Goal: Information Seeking & Learning: Learn about a topic

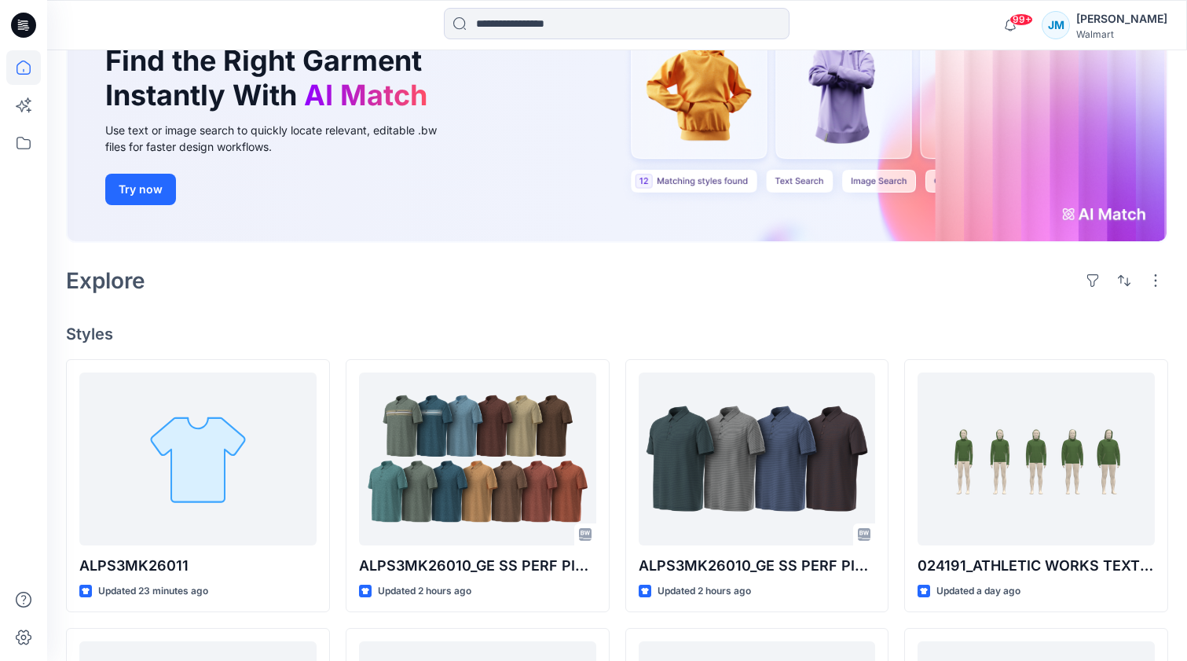
scroll to position [247, 0]
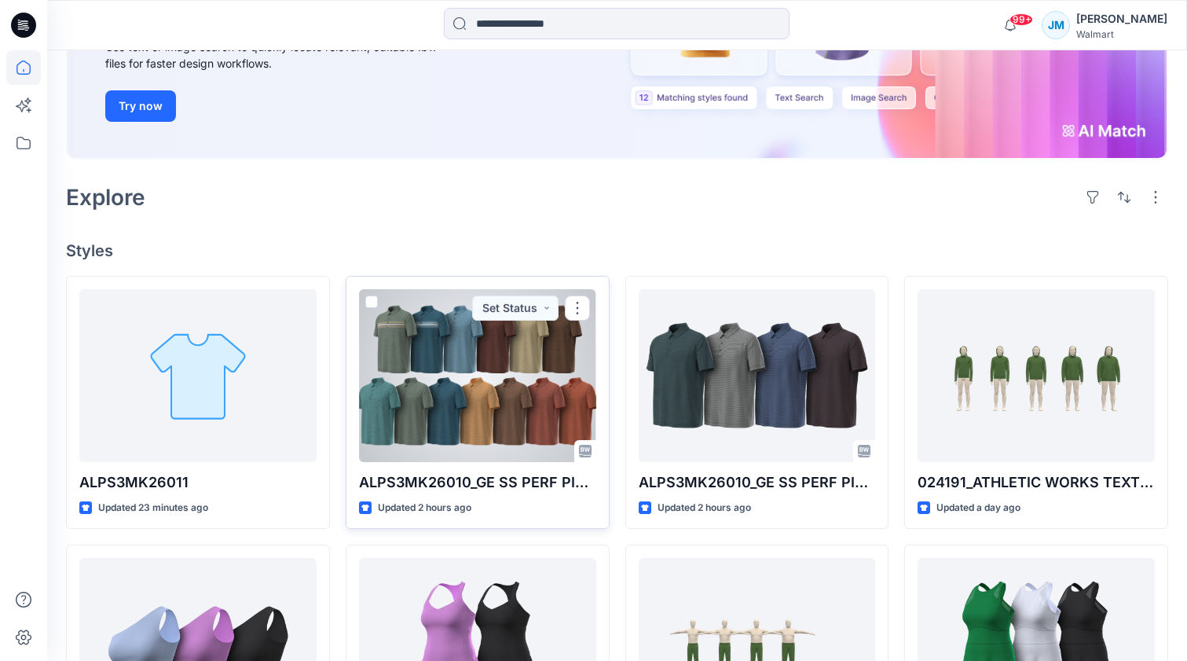
click at [564, 376] on div at bounding box center [477, 375] width 237 height 173
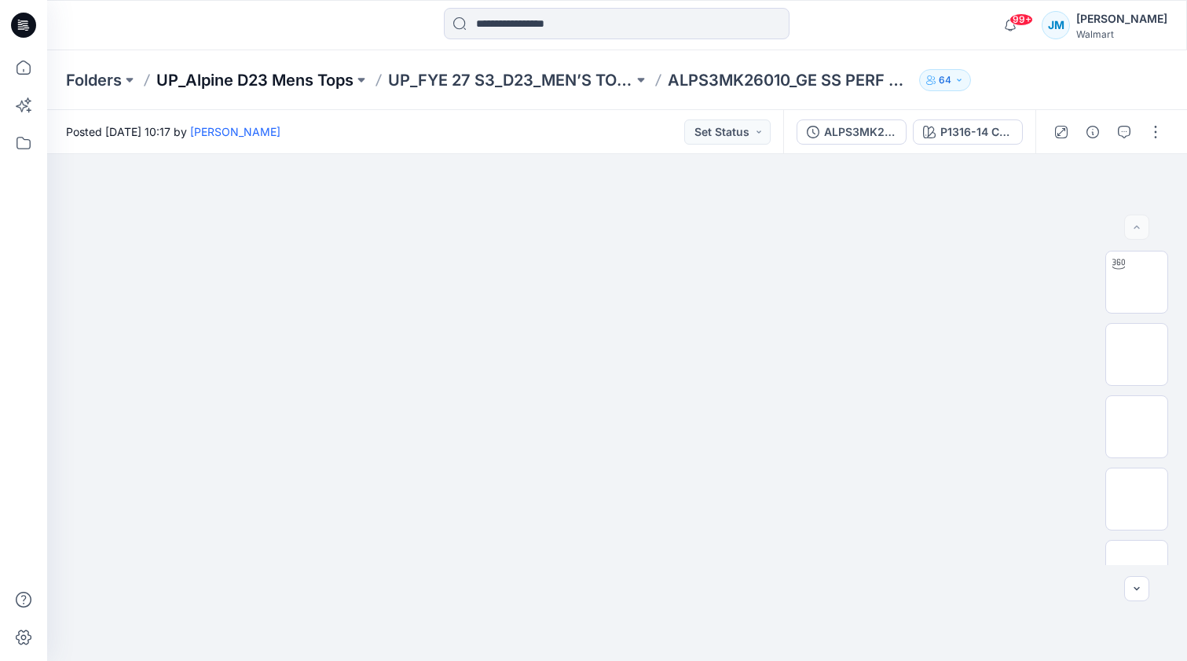
click at [226, 80] on p "UP_Alpine D23 Mens Tops" at bounding box center [254, 80] width 197 height 22
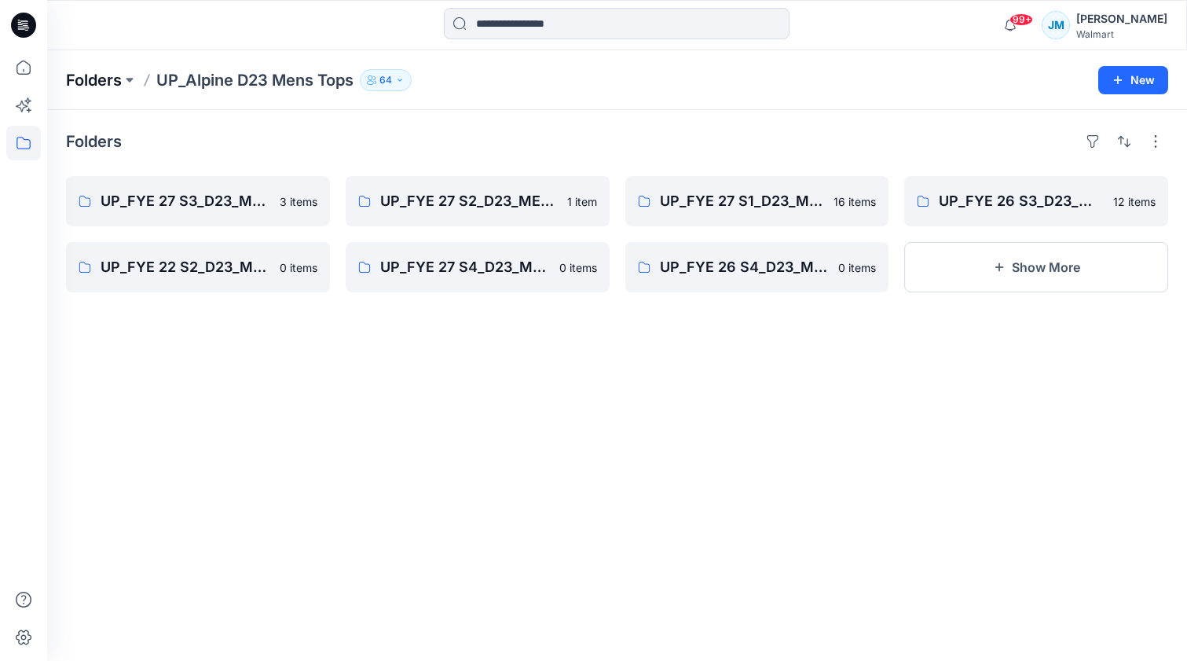
click at [119, 78] on p "Folders" at bounding box center [94, 80] width 56 height 22
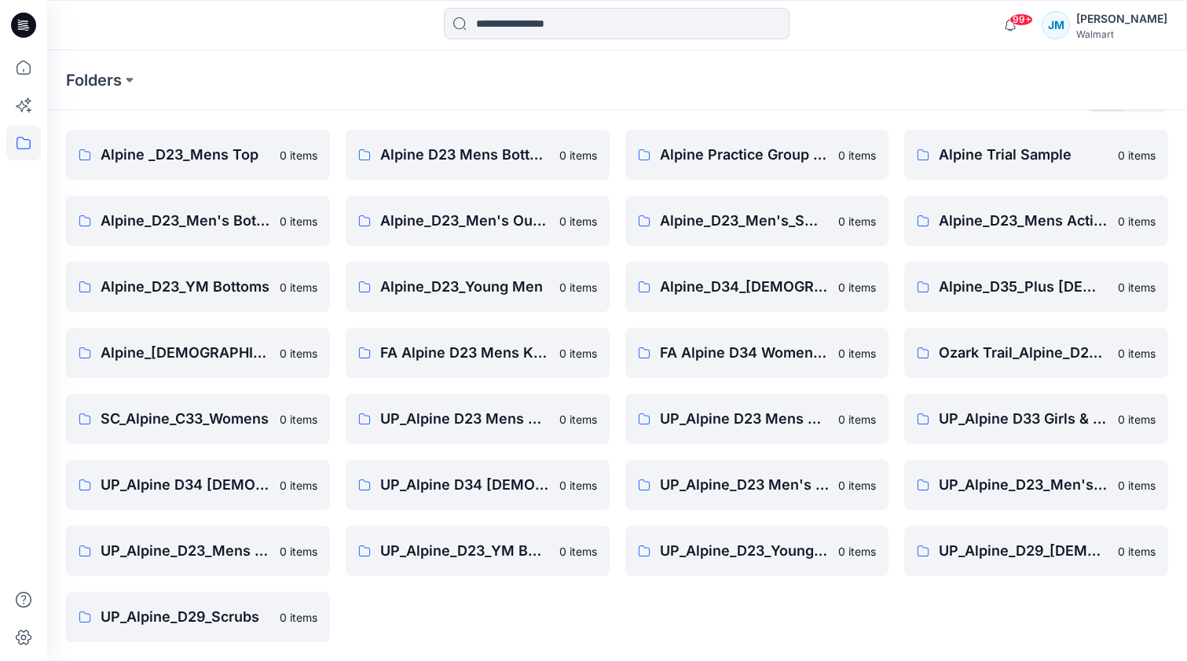
scroll to position [43, 0]
click at [1059, 481] on p "UP_Alpine_D23_Men's Outerwear" at bounding box center [1024, 485] width 170 height 22
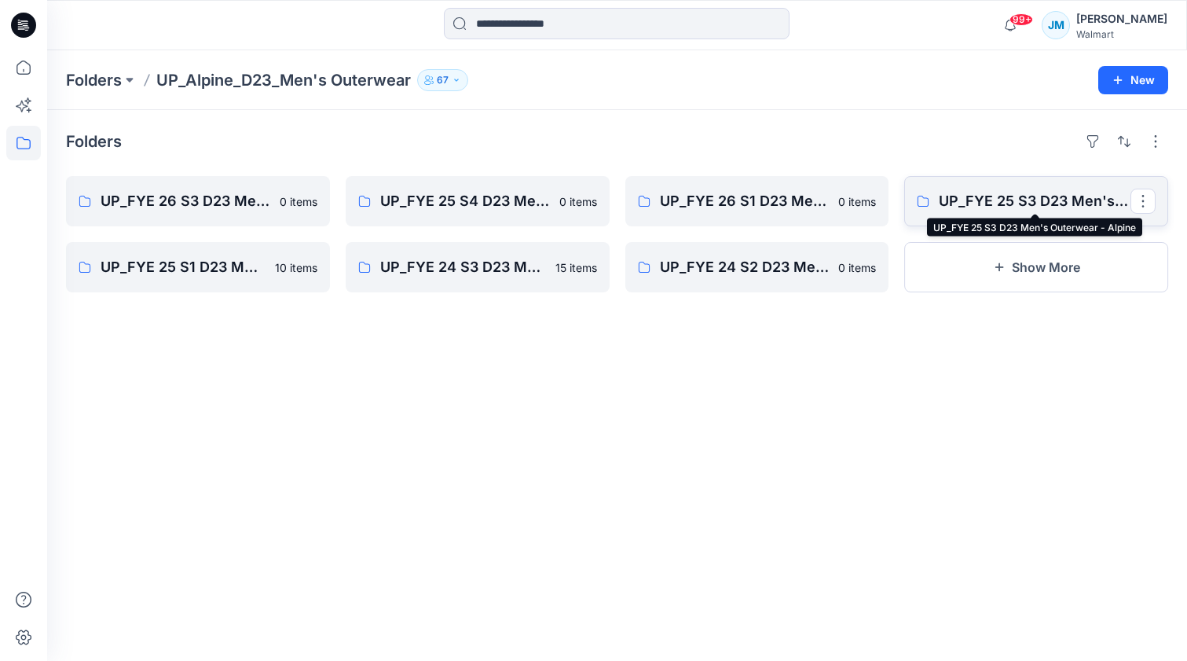
click at [981, 205] on p "UP_FYE 25 S3 D23 Men's Outerwear - Alpine" at bounding box center [1035, 201] width 192 height 22
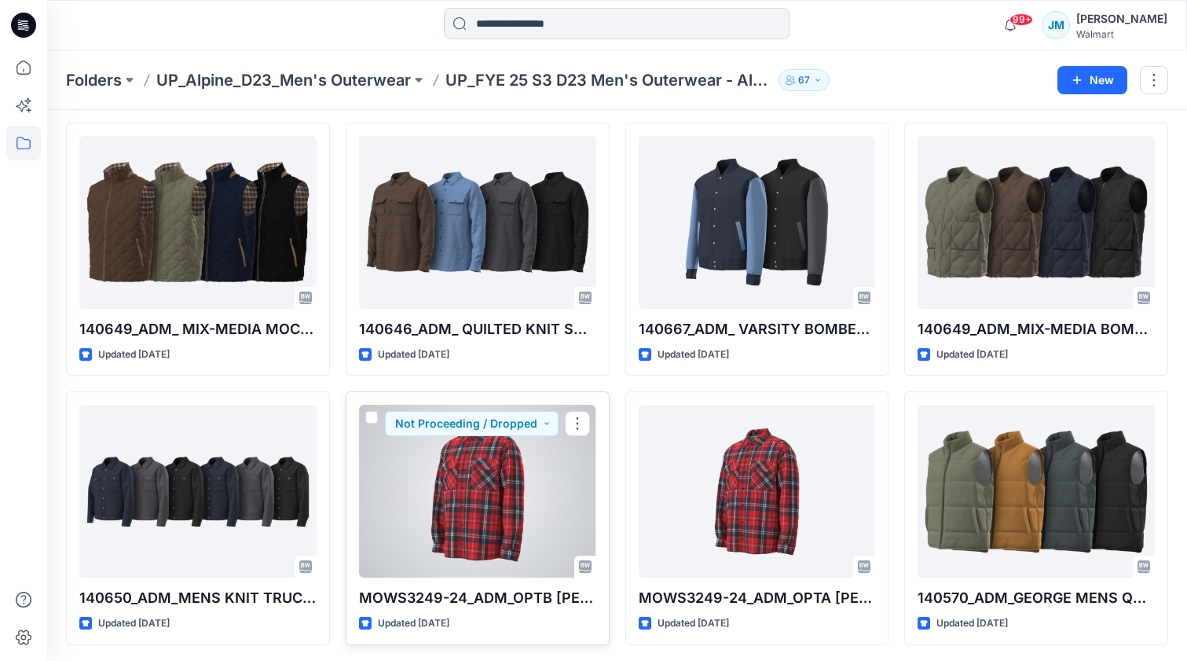
scroll to position [322, 0]
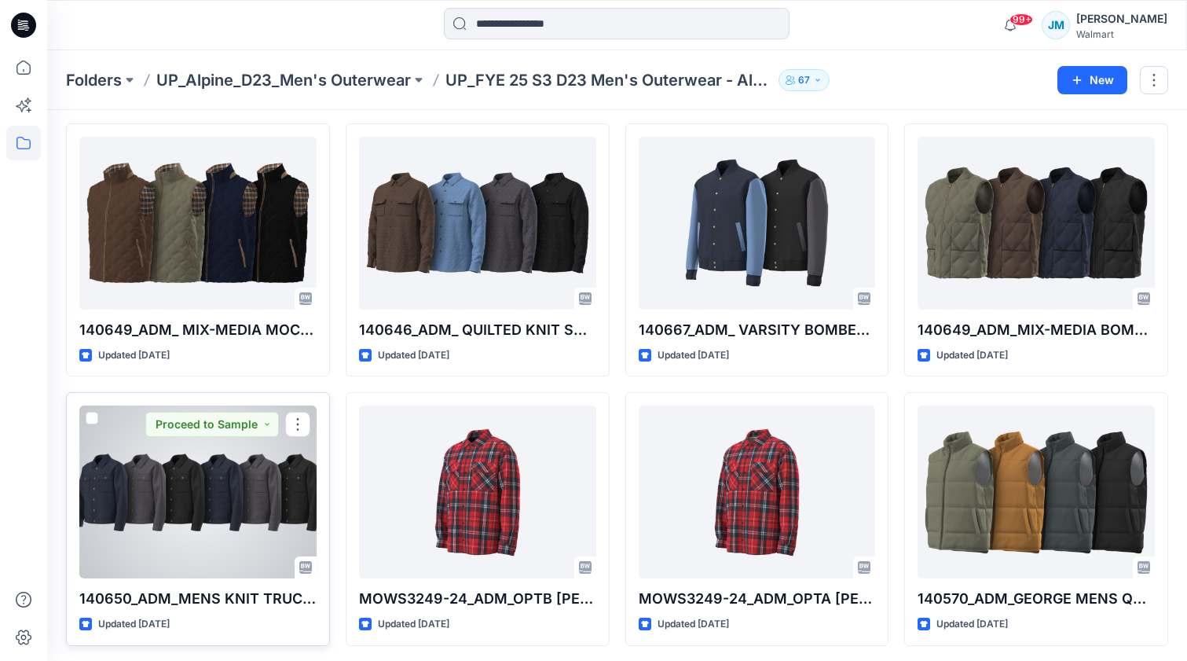
click at [256, 495] on div at bounding box center [197, 491] width 237 height 173
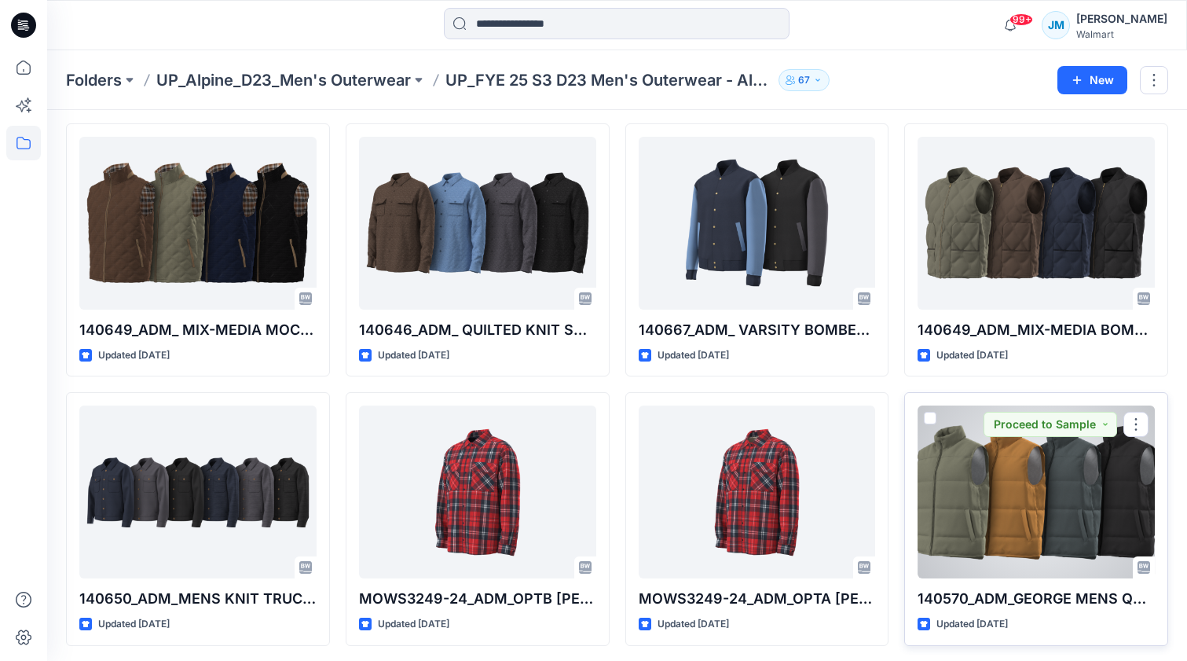
click at [1004, 523] on div at bounding box center [1036, 491] width 237 height 173
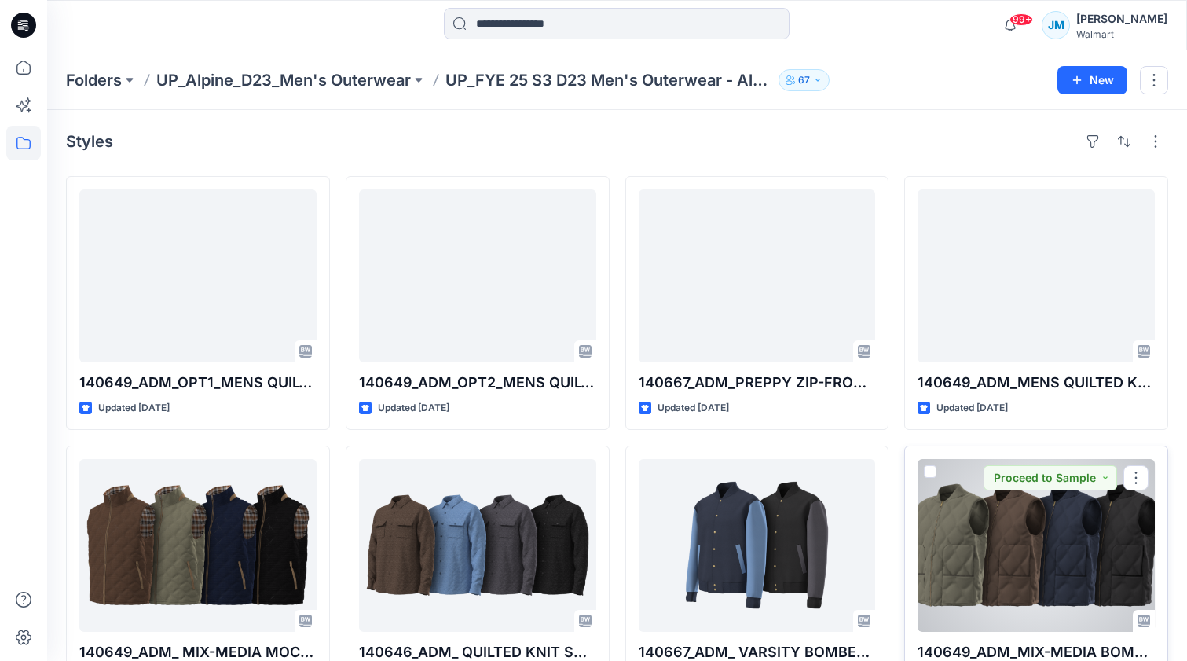
scroll to position [0, 0]
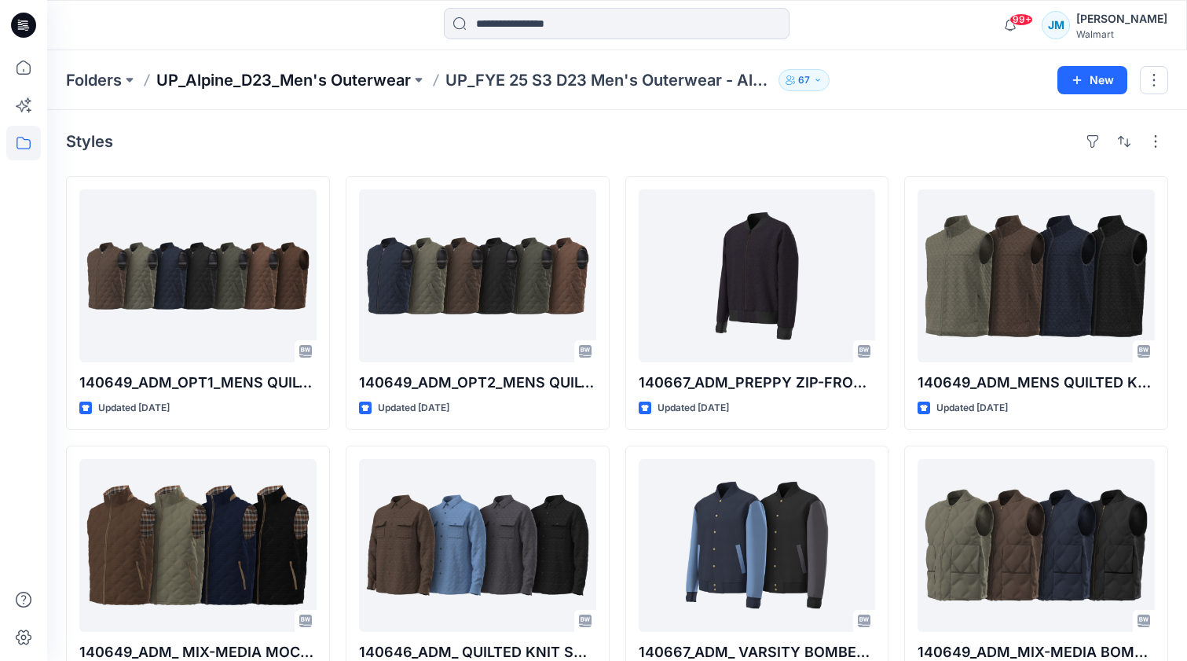
click at [356, 76] on p "UP_Alpine_D23_Men's Outerwear" at bounding box center [283, 80] width 255 height 22
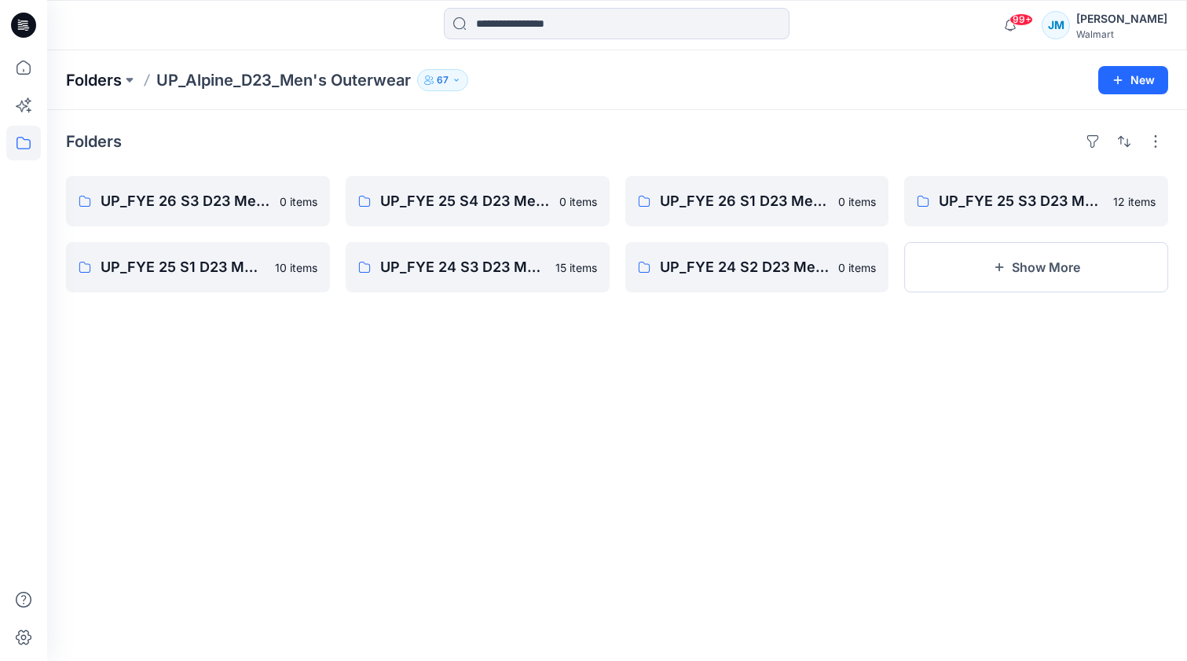
click at [103, 83] on p "Folders" at bounding box center [94, 80] width 56 height 22
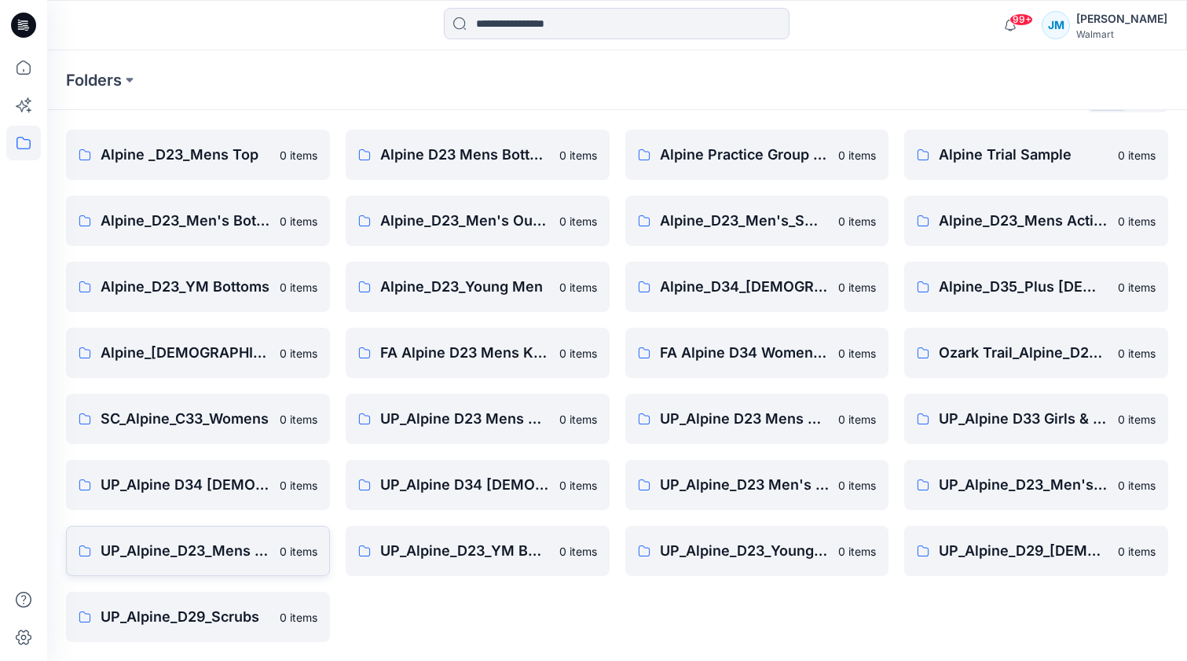
scroll to position [43, 0]
click at [255, 553] on p "UP_Alpine_D23_Mens Active" at bounding box center [186, 551] width 170 height 22
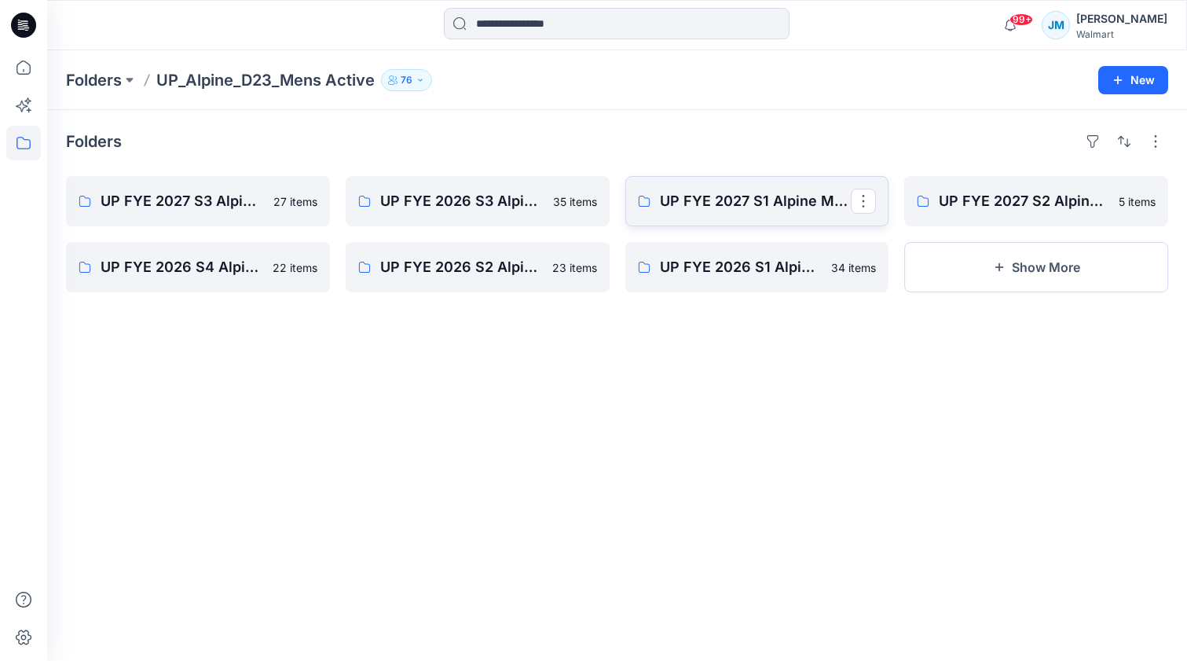
click at [712, 216] on link "UP FYE 2027 S1 Alpine Men's Active Alpine" at bounding box center [757, 201] width 264 height 50
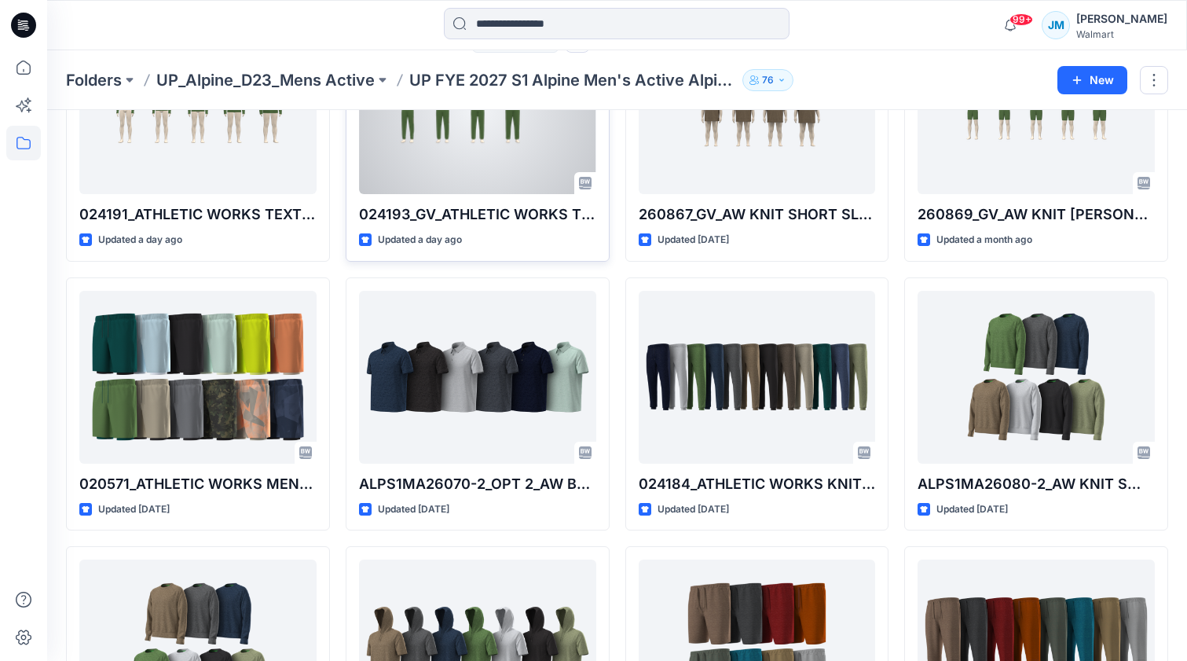
scroll to position [244, 0]
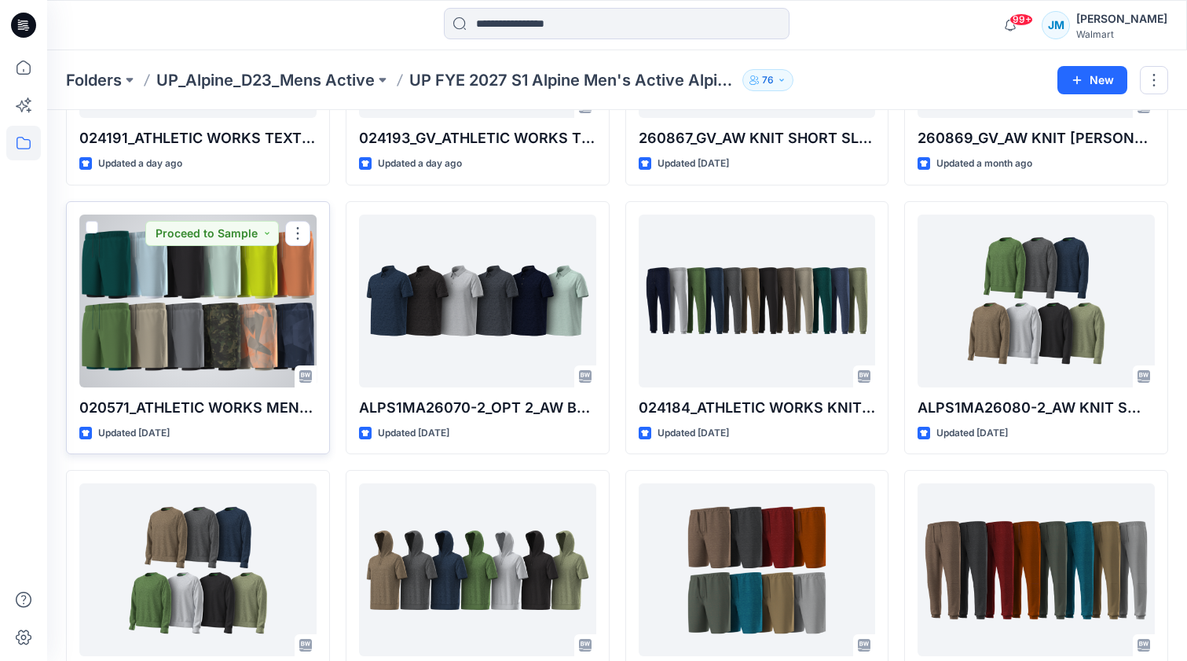
click at [259, 335] on div at bounding box center [197, 301] width 237 height 173
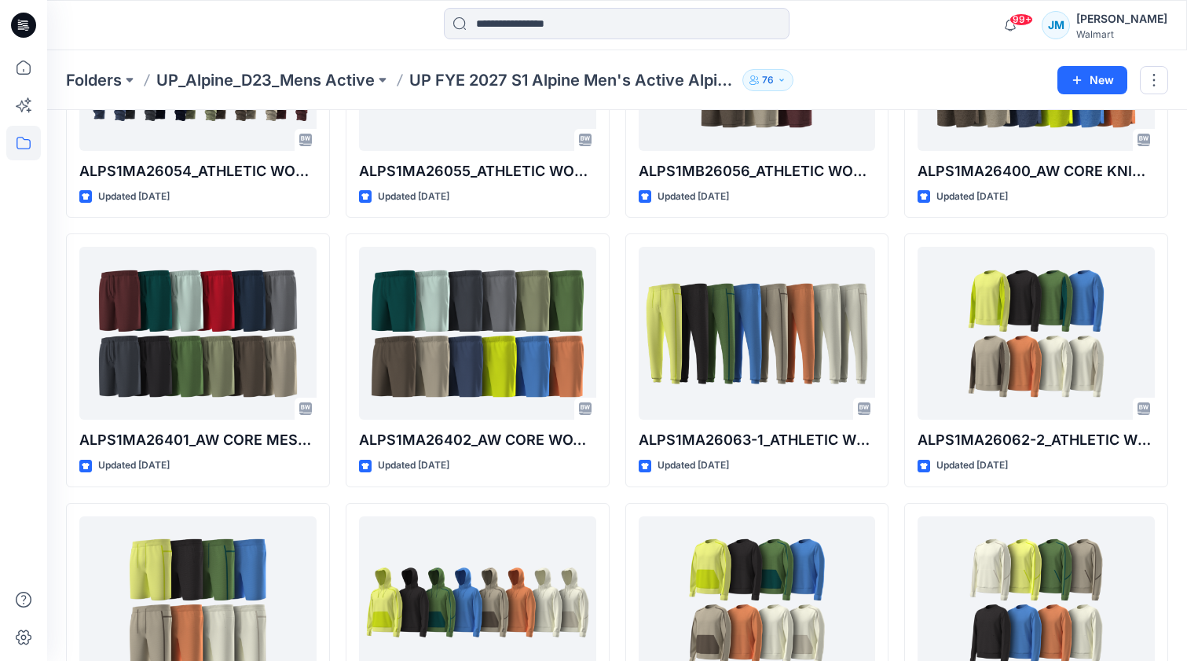
scroll to position [2093, 0]
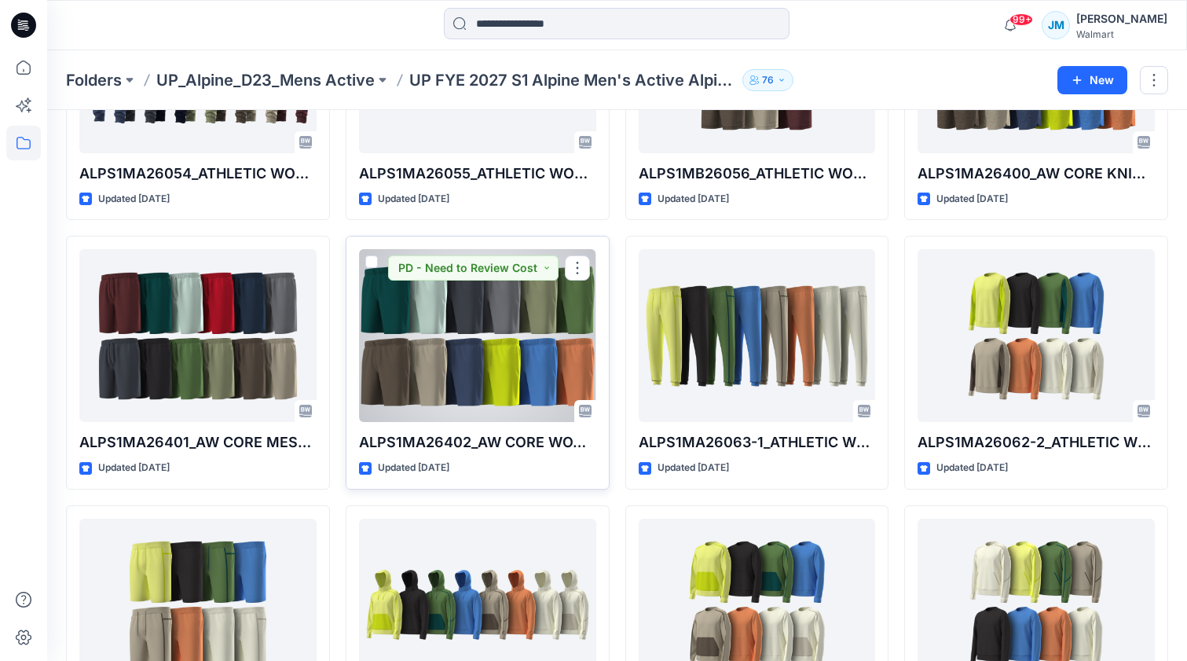
click at [517, 377] on div at bounding box center [477, 335] width 237 height 173
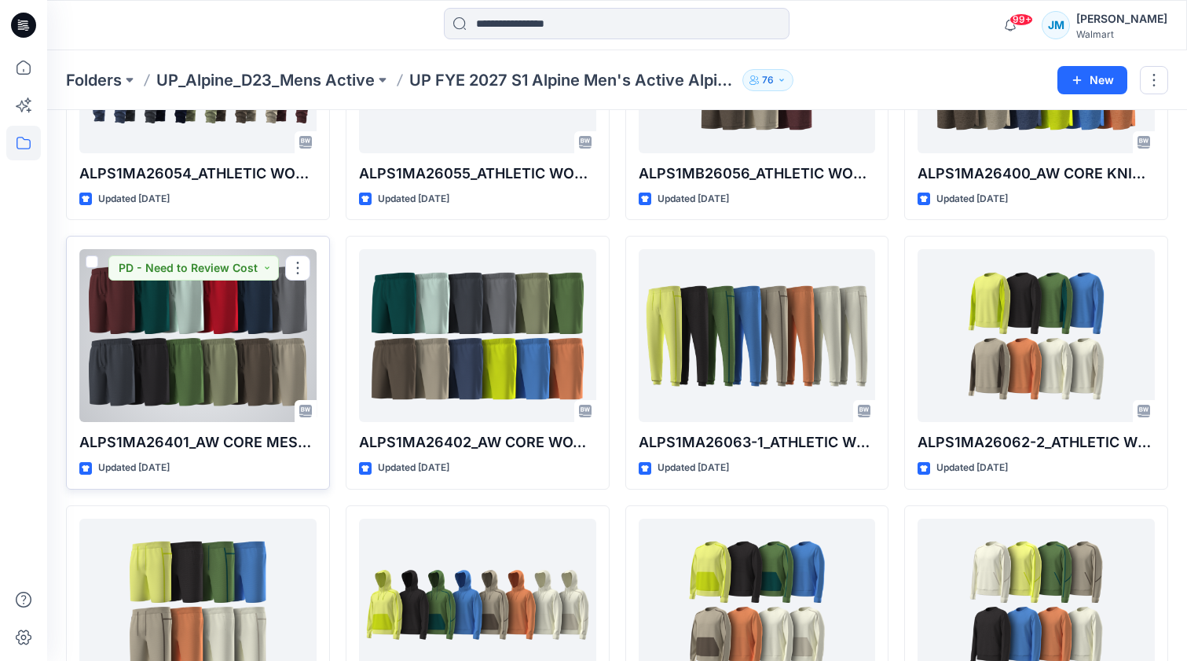
click at [218, 380] on div at bounding box center [197, 335] width 237 height 173
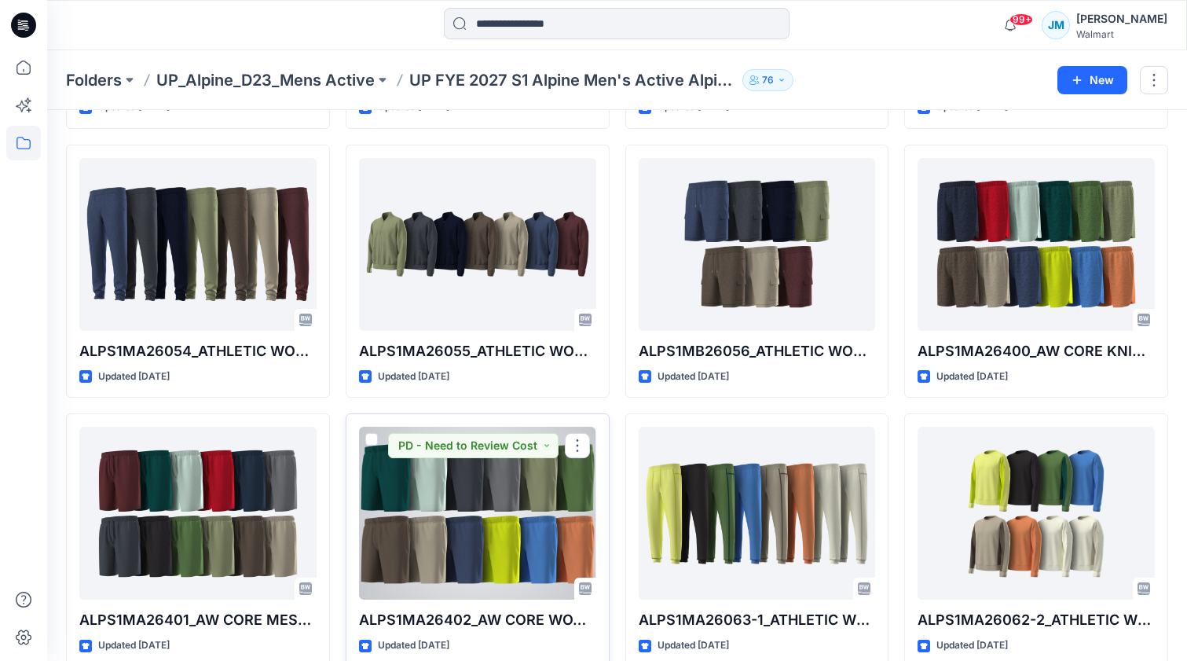
scroll to position [1892, 0]
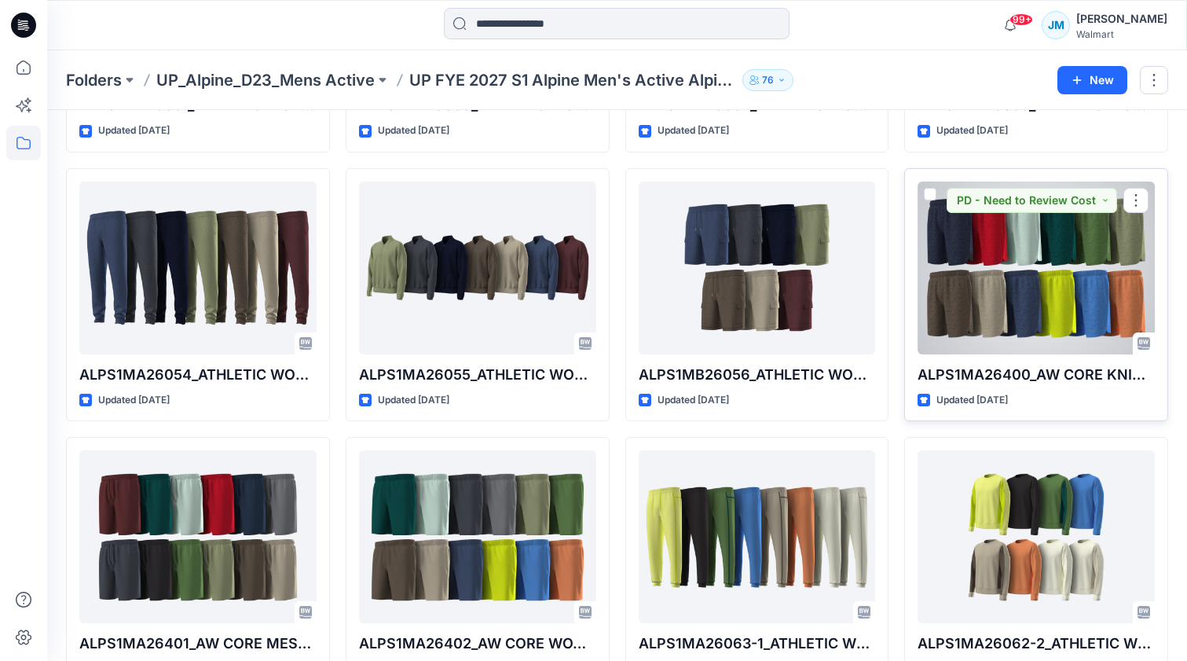
click at [1023, 275] on div at bounding box center [1036, 268] width 237 height 173
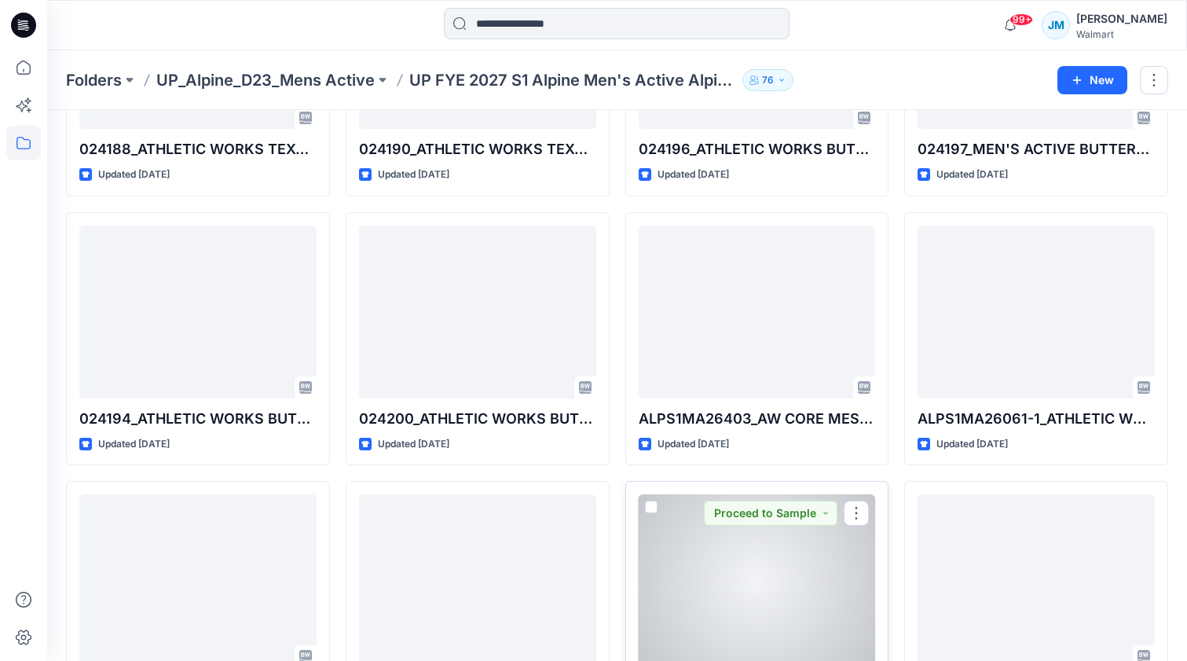
scroll to position [1299, 0]
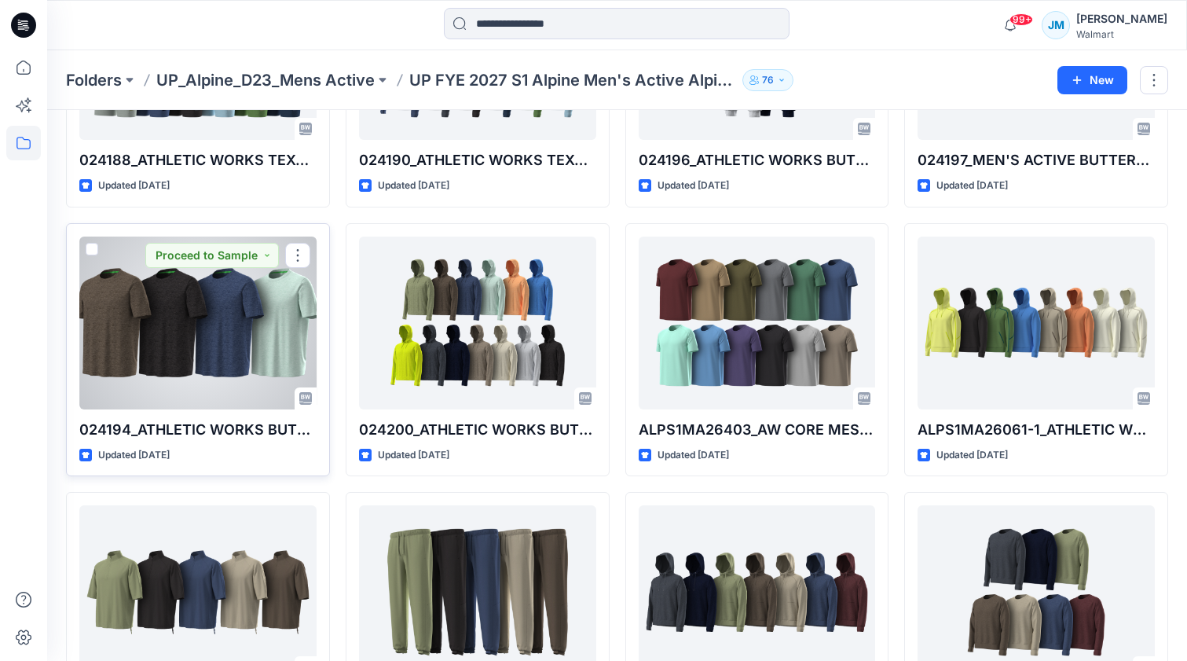
click at [193, 346] on div at bounding box center [197, 323] width 237 height 173
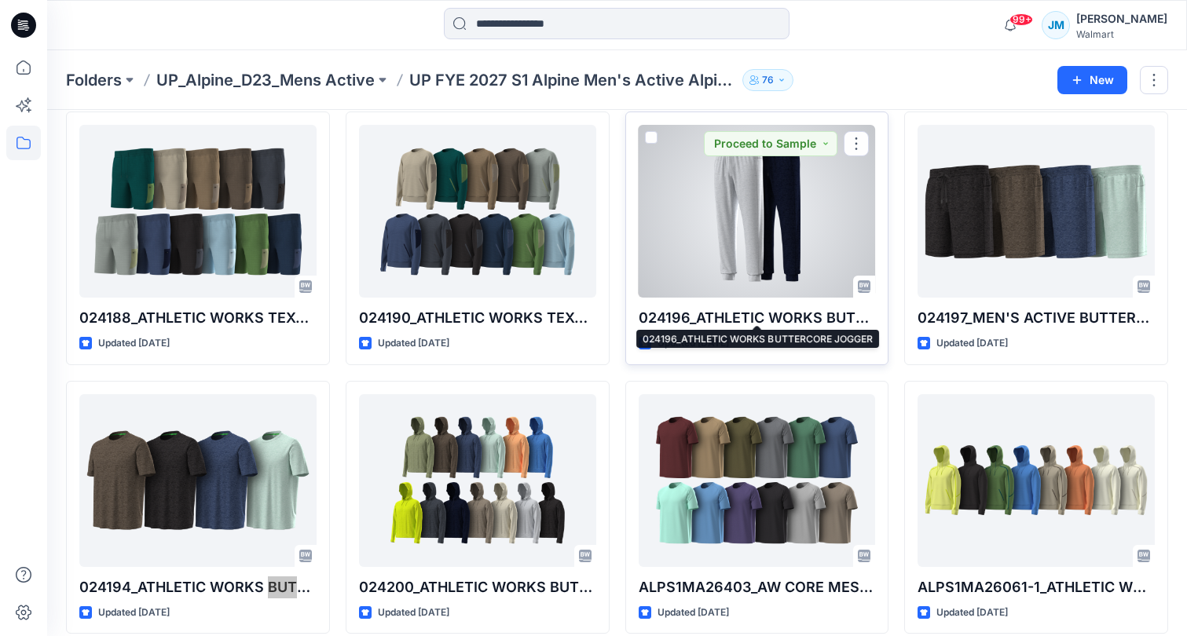
scroll to position [1139, 0]
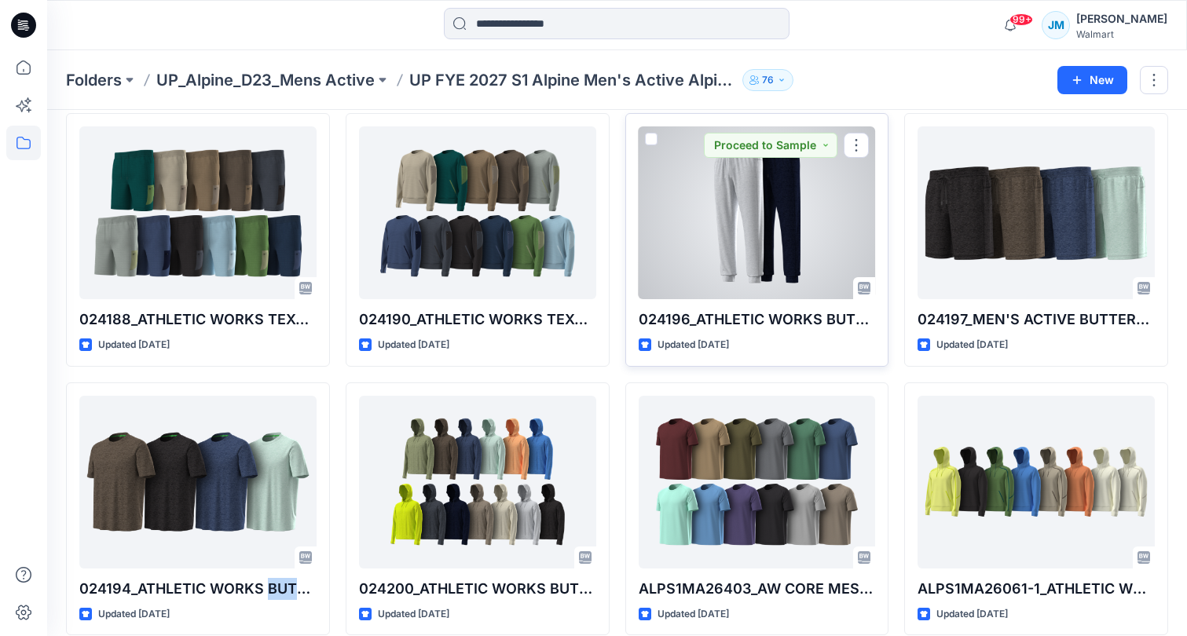
click at [801, 222] on div at bounding box center [757, 213] width 237 height 173
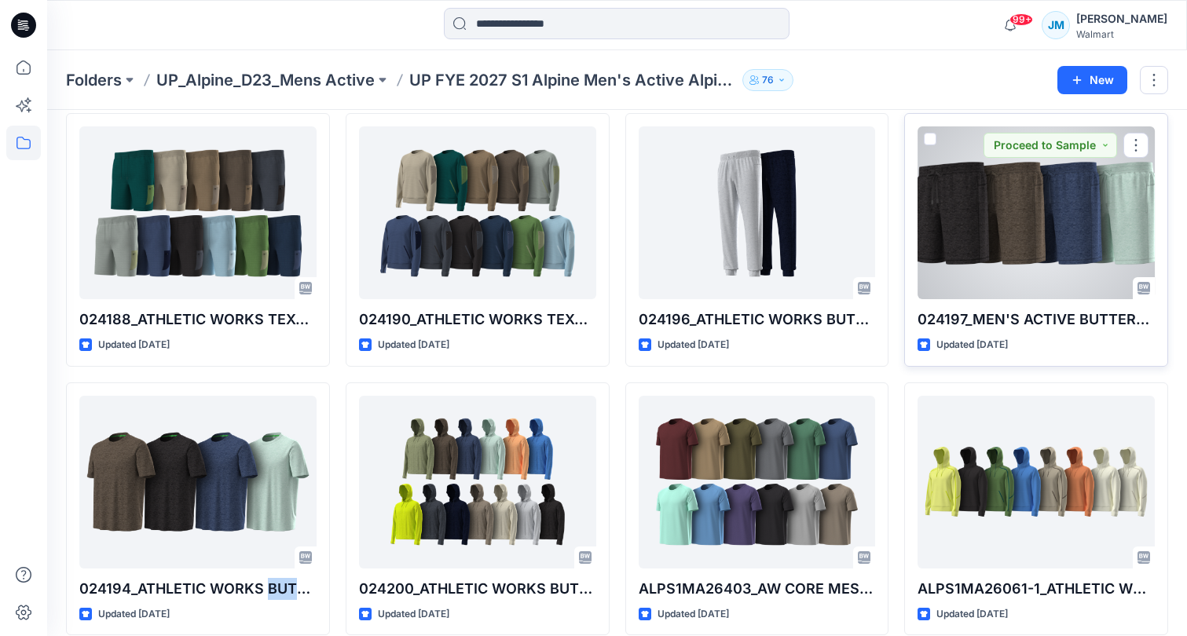
click at [987, 244] on div at bounding box center [1036, 213] width 237 height 173
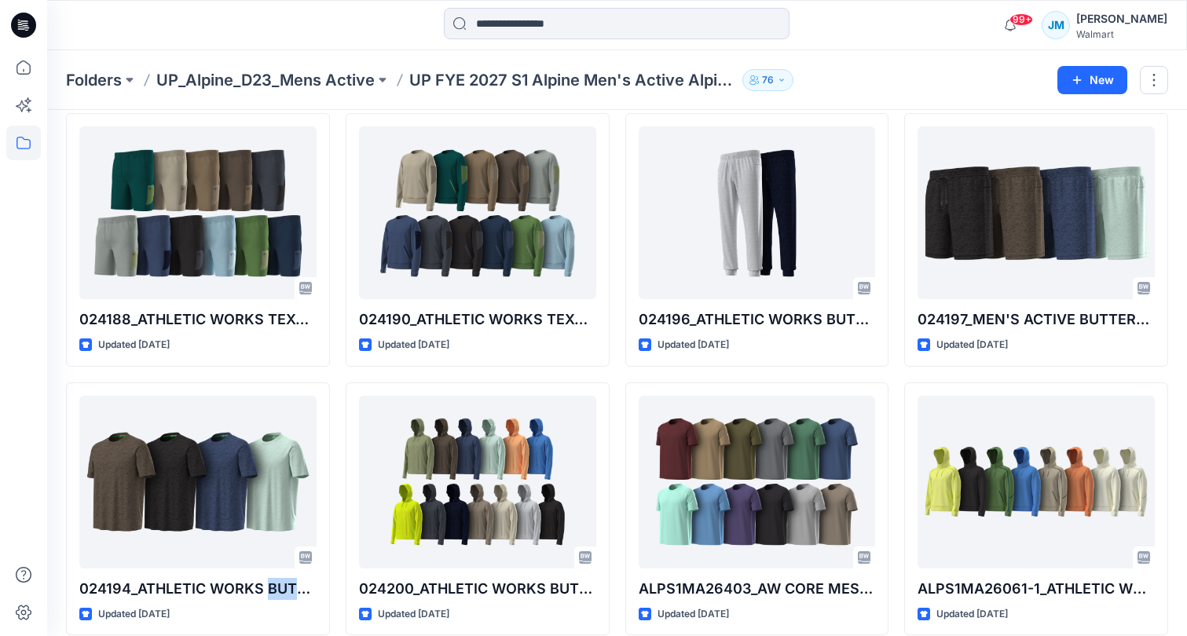
scroll to position [332, 0]
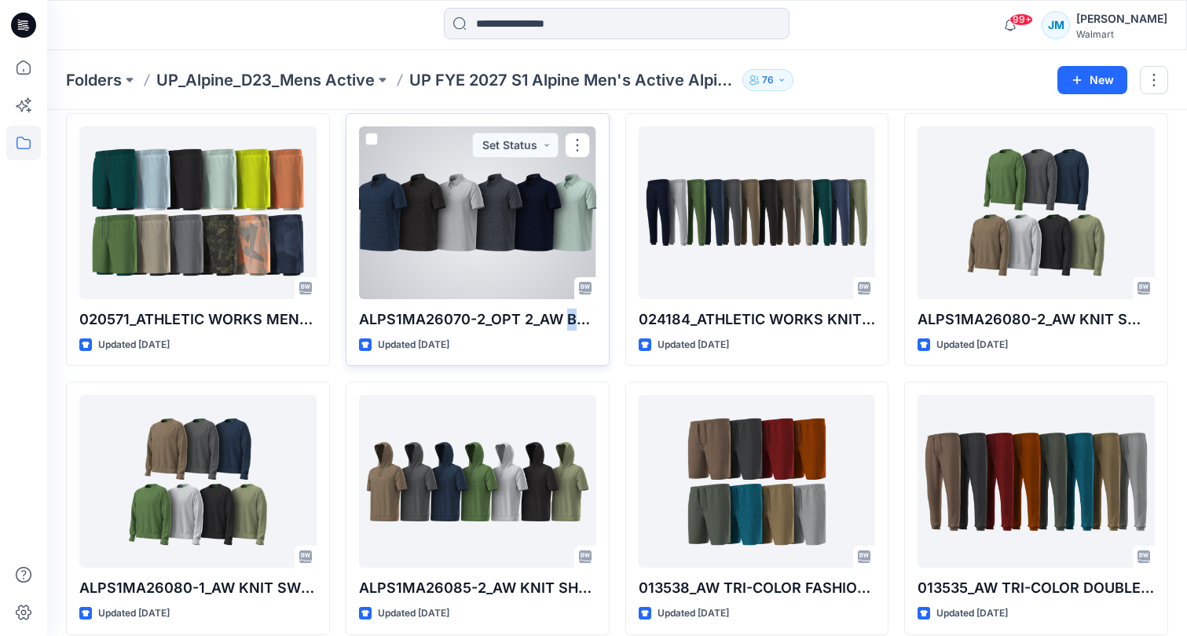
click at [562, 217] on div at bounding box center [477, 213] width 237 height 173
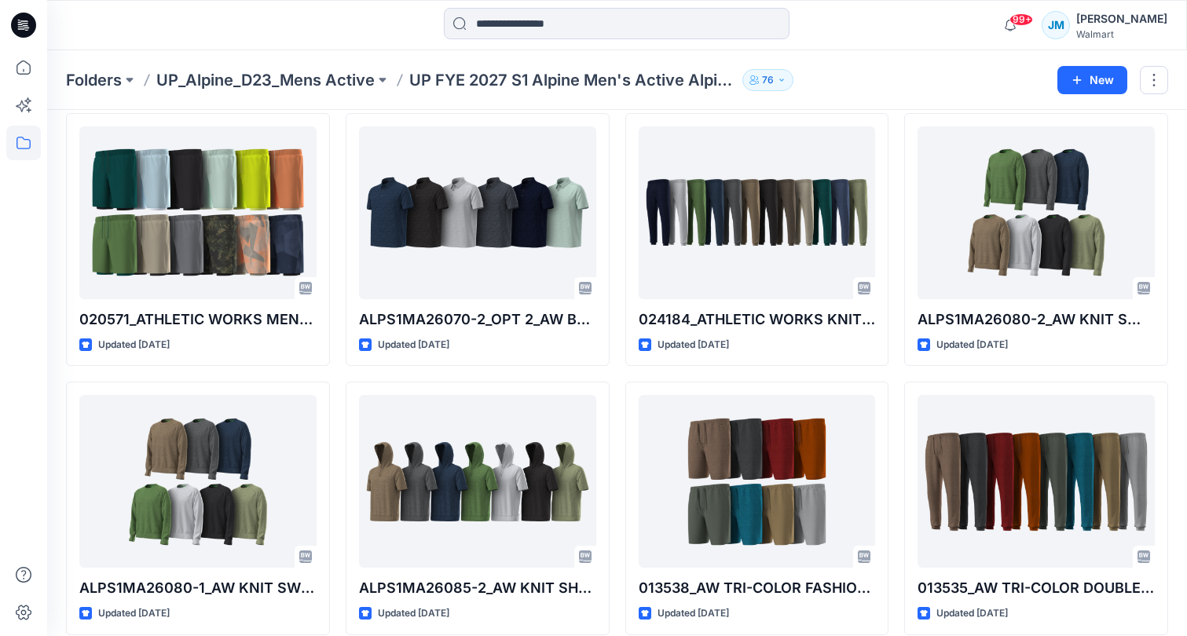
scroll to position [1404, 0]
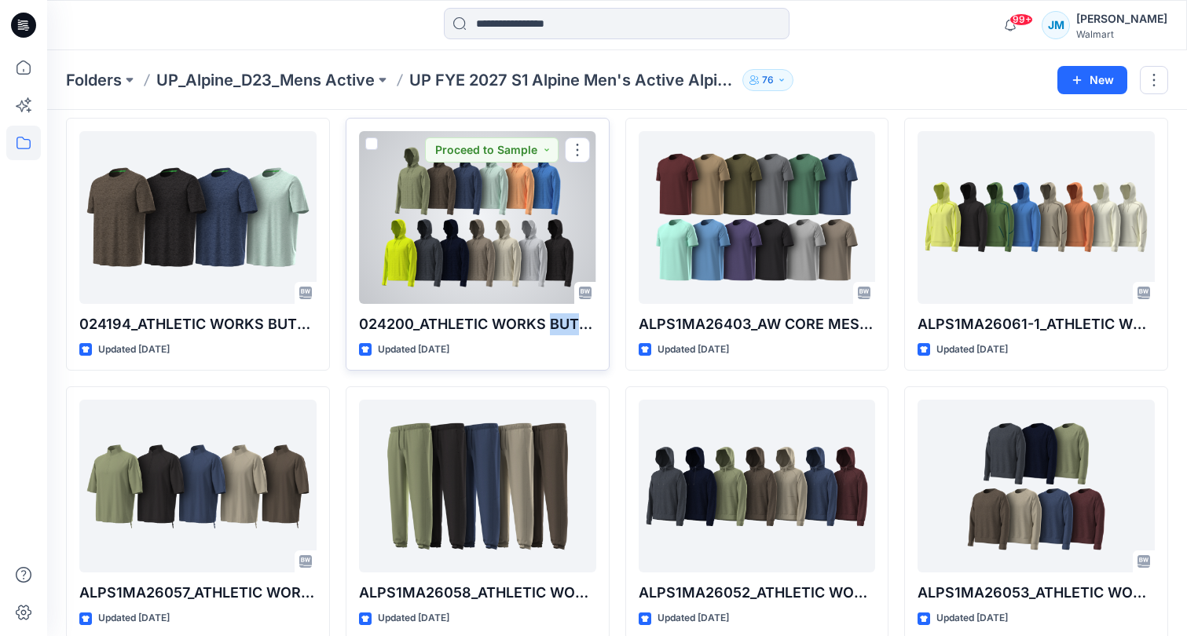
click at [526, 268] on div at bounding box center [477, 217] width 237 height 173
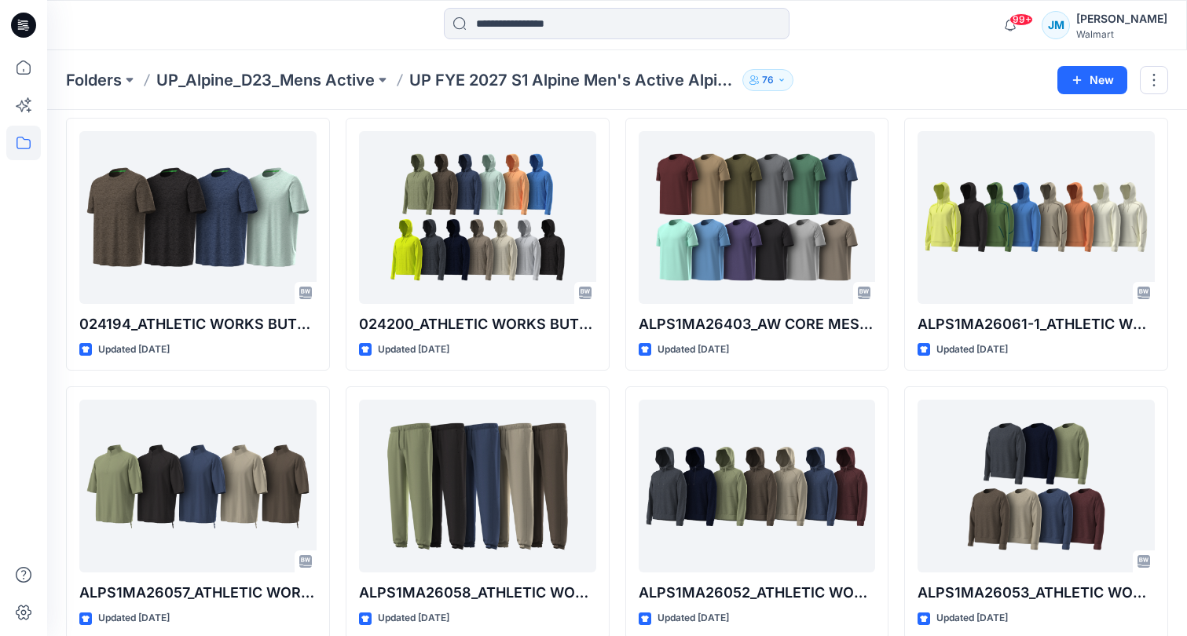
scroll to position [332, 0]
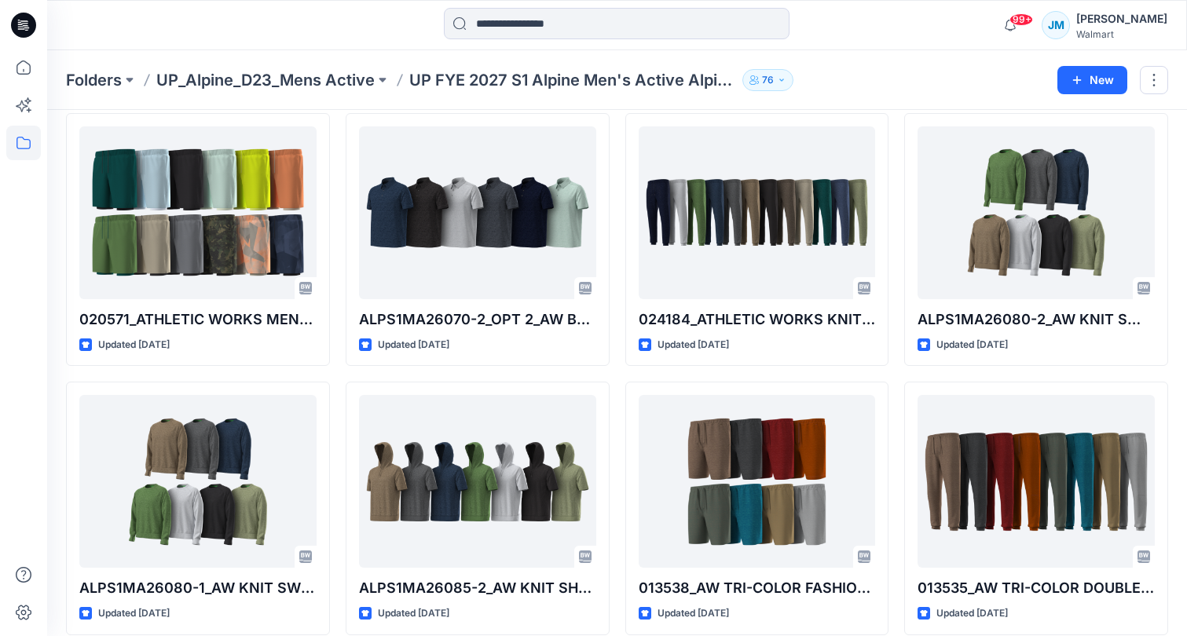
click at [851, 28] on div at bounding box center [617, 25] width 570 height 35
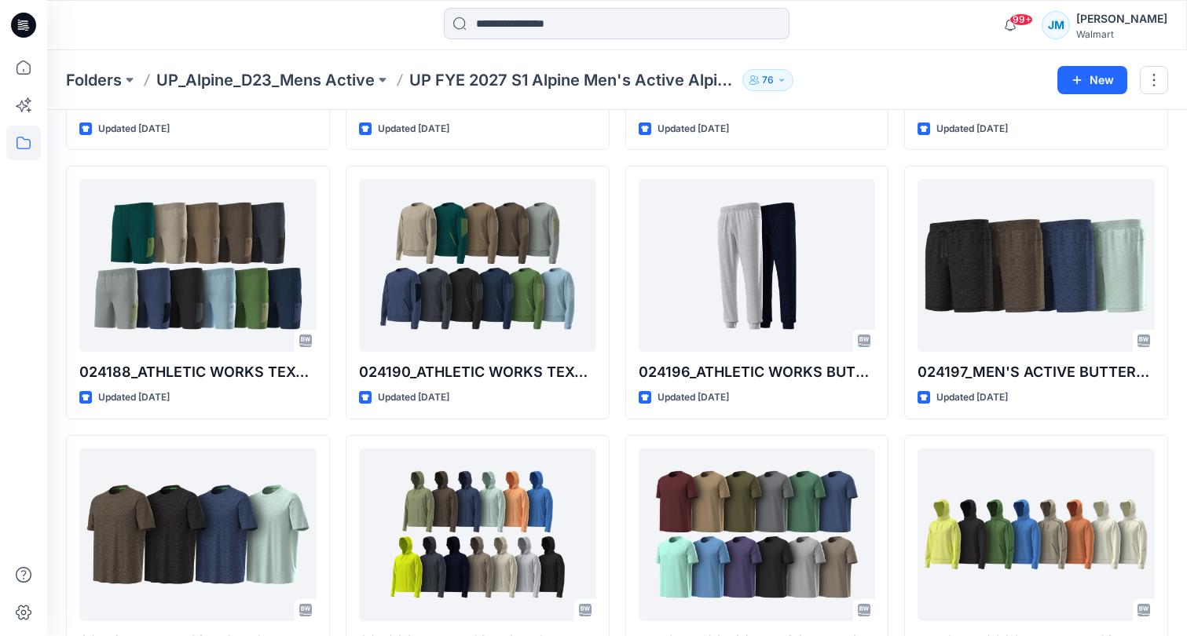
scroll to position [1090, 0]
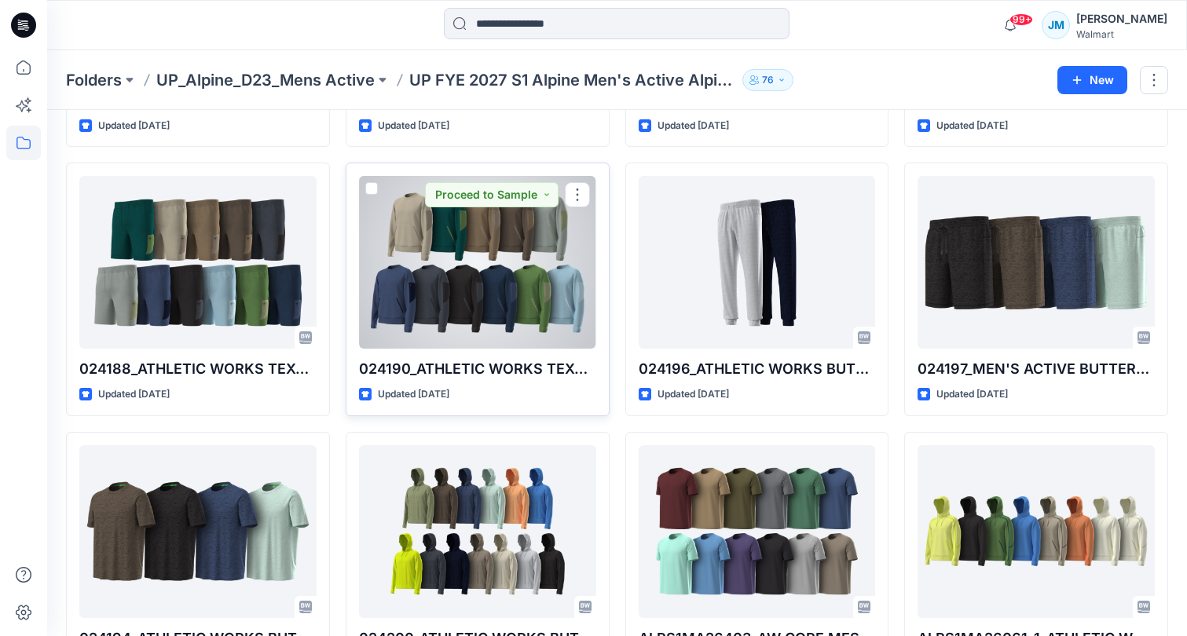
click at [435, 263] on div at bounding box center [477, 262] width 237 height 173
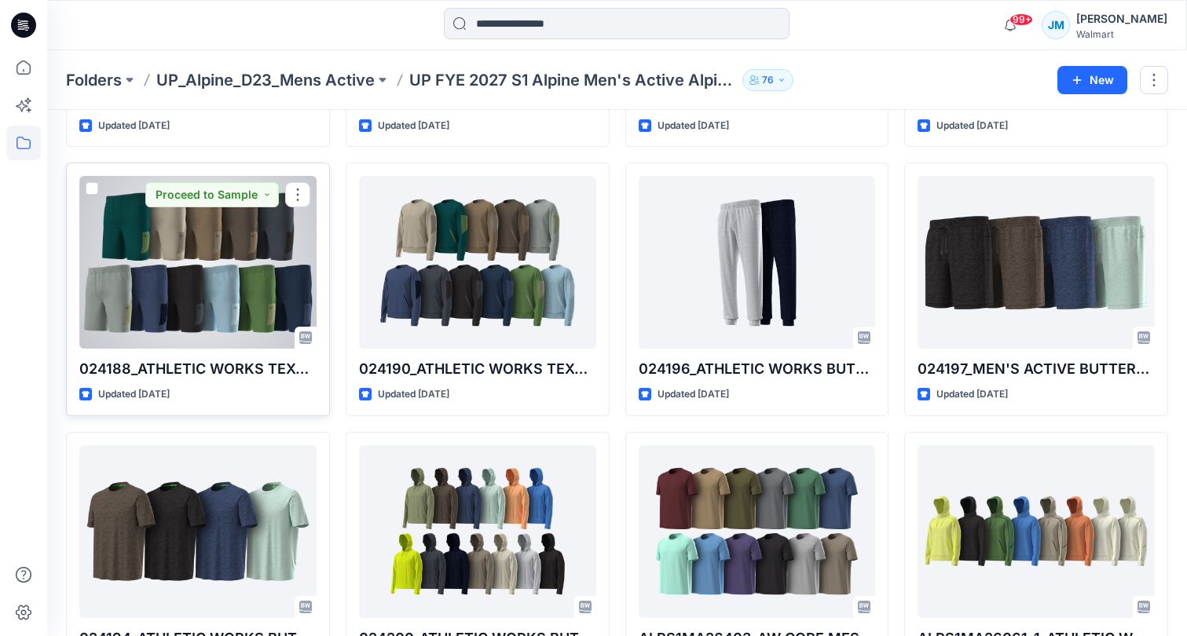
click at [258, 294] on div at bounding box center [197, 262] width 237 height 173
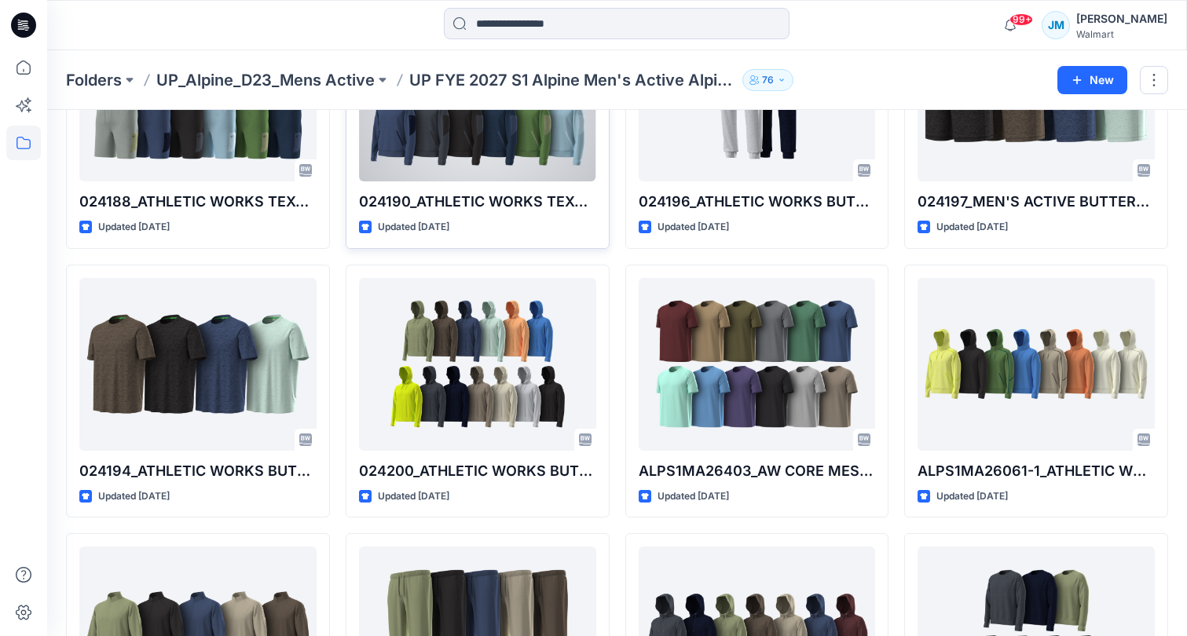
scroll to position [1435, 0]
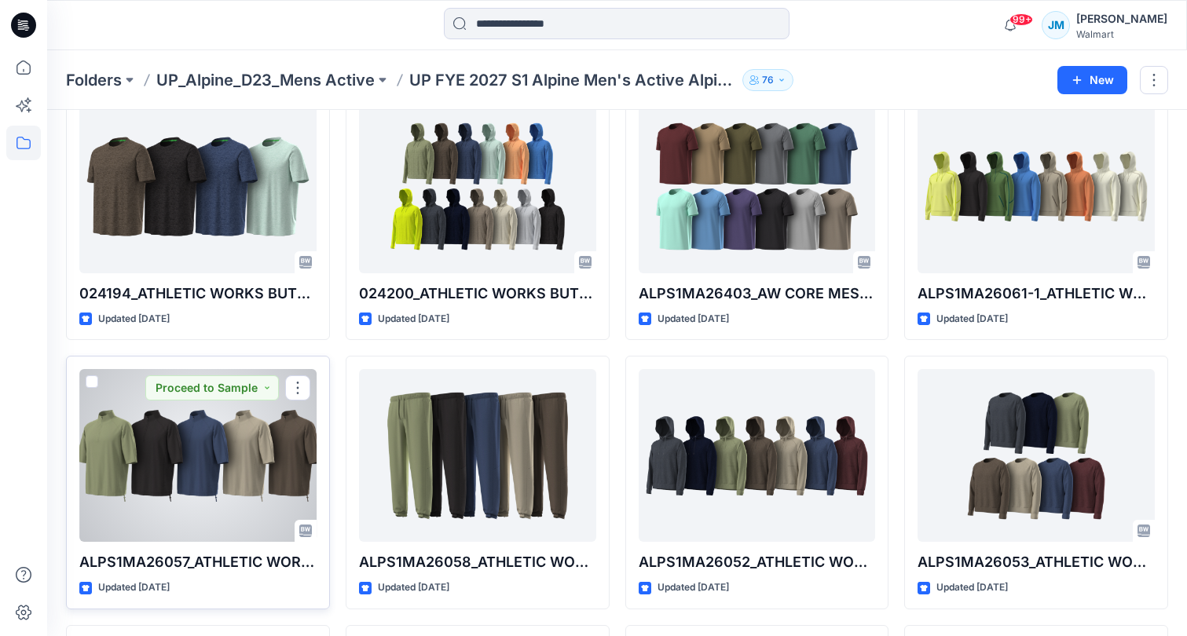
click at [273, 497] on div at bounding box center [197, 455] width 237 height 173
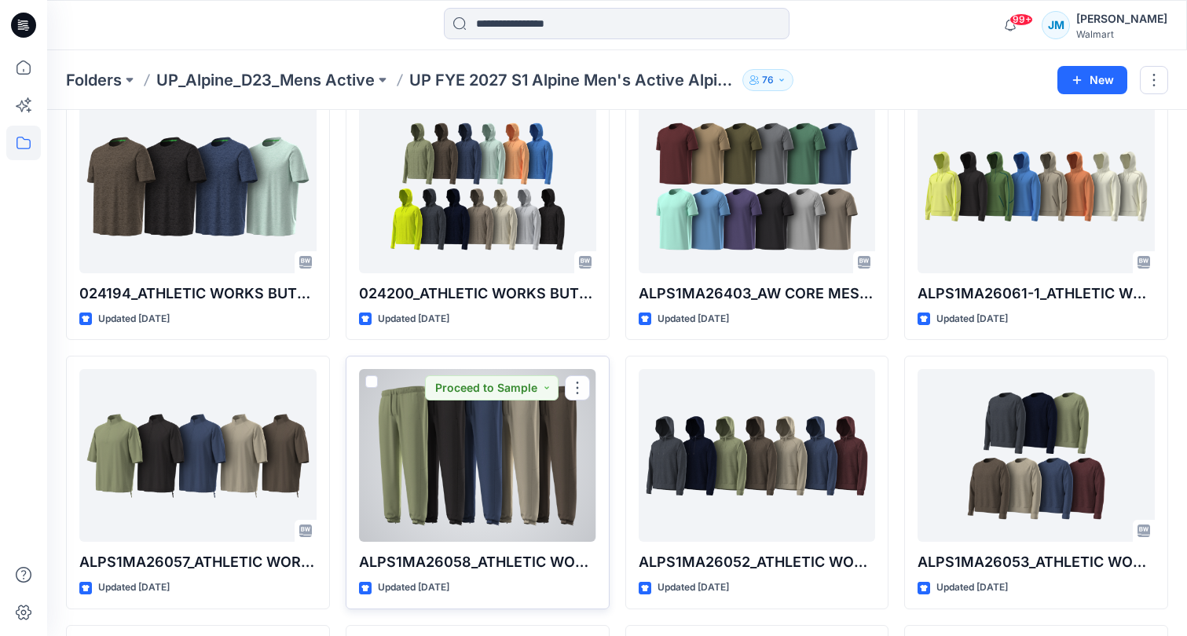
click at [486, 486] on div at bounding box center [477, 455] width 237 height 173
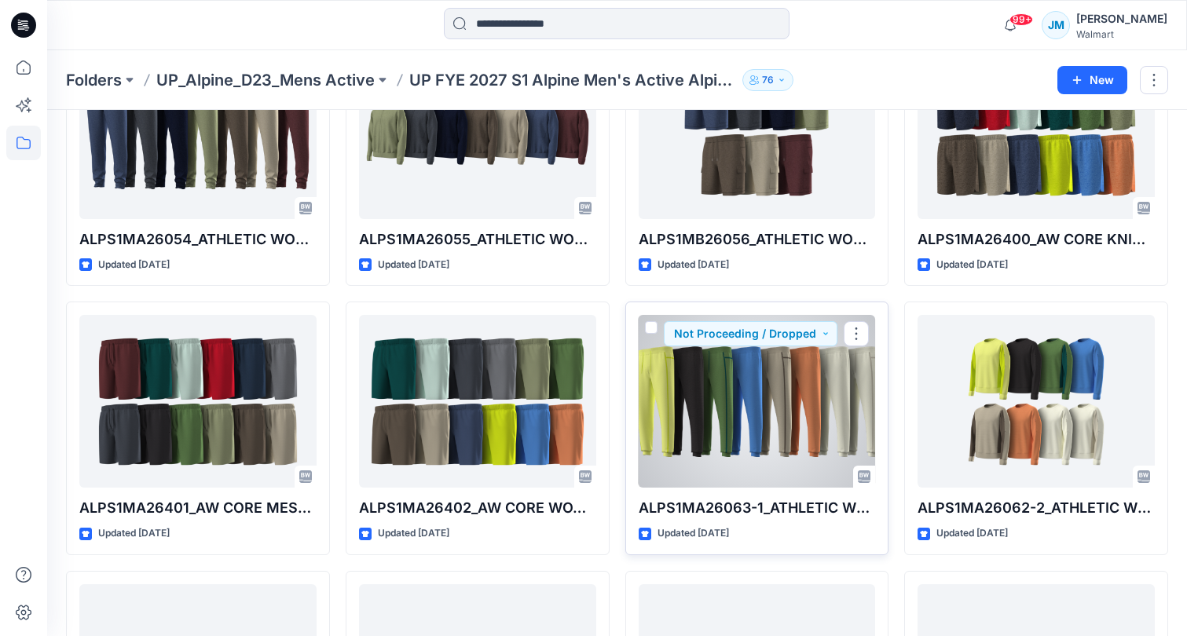
scroll to position [2029, 0]
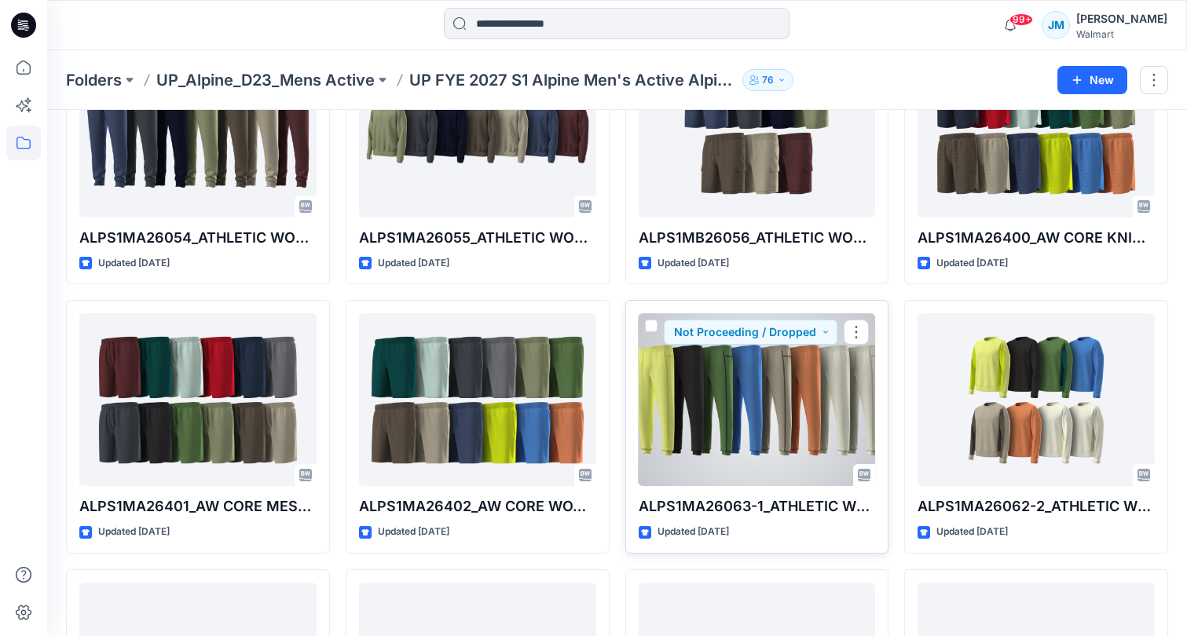
click at [787, 400] on div at bounding box center [757, 400] width 237 height 173
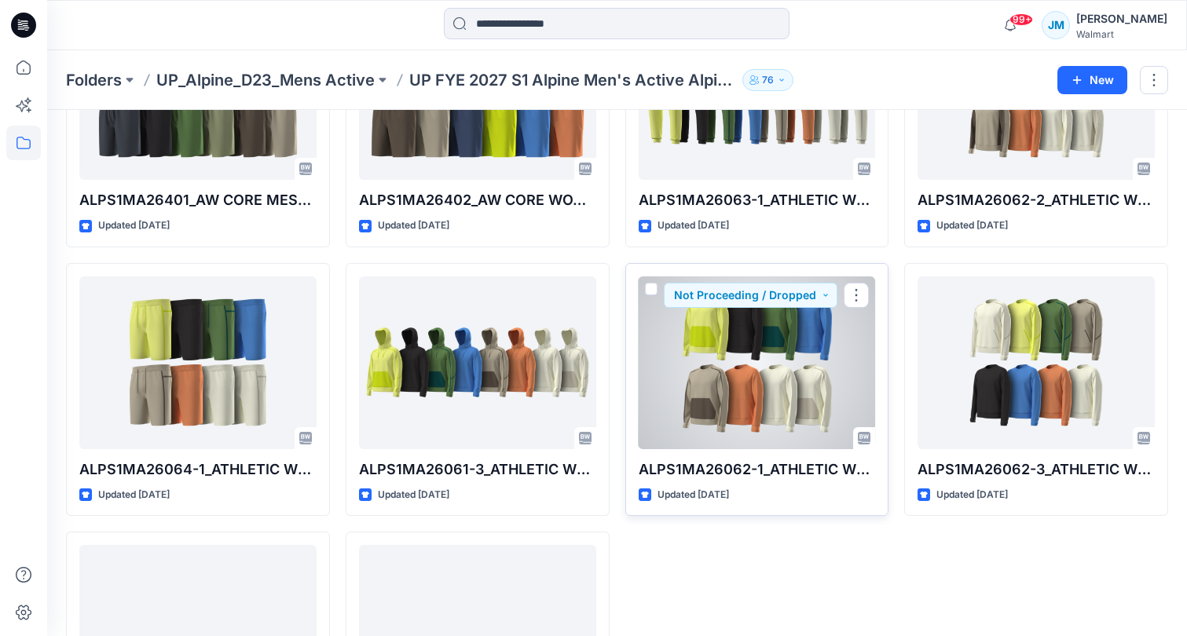
scroll to position [2345, 0]
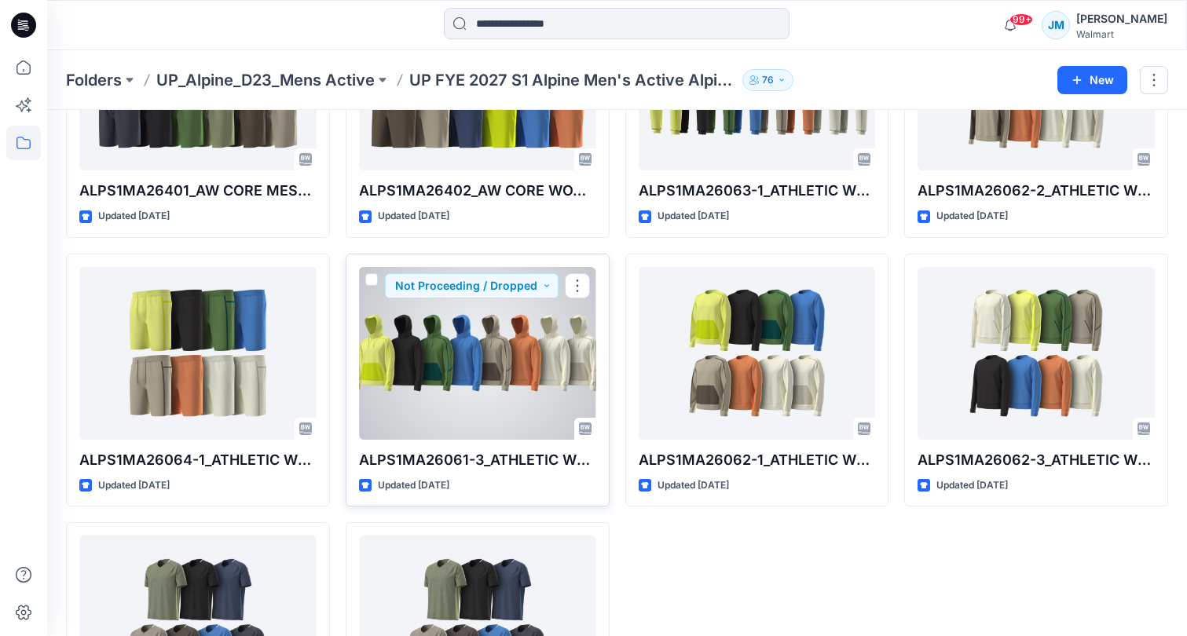
click at [536, 357] on div at bounding box center [477, 353] width 237 height 173
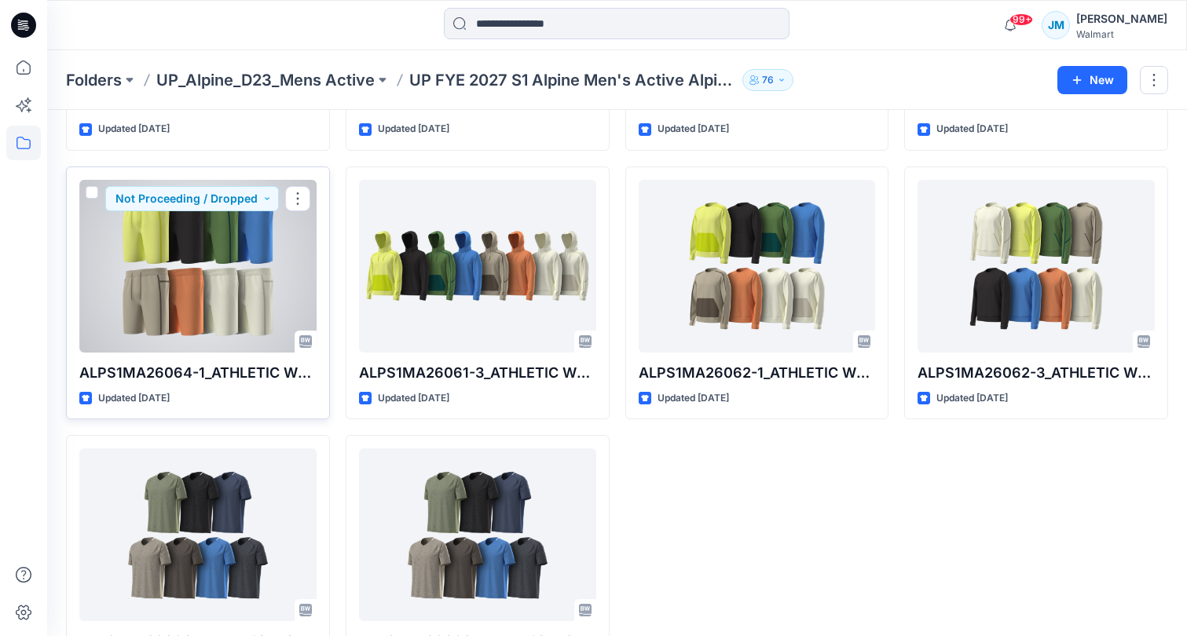
scroll to position [2434, 0]
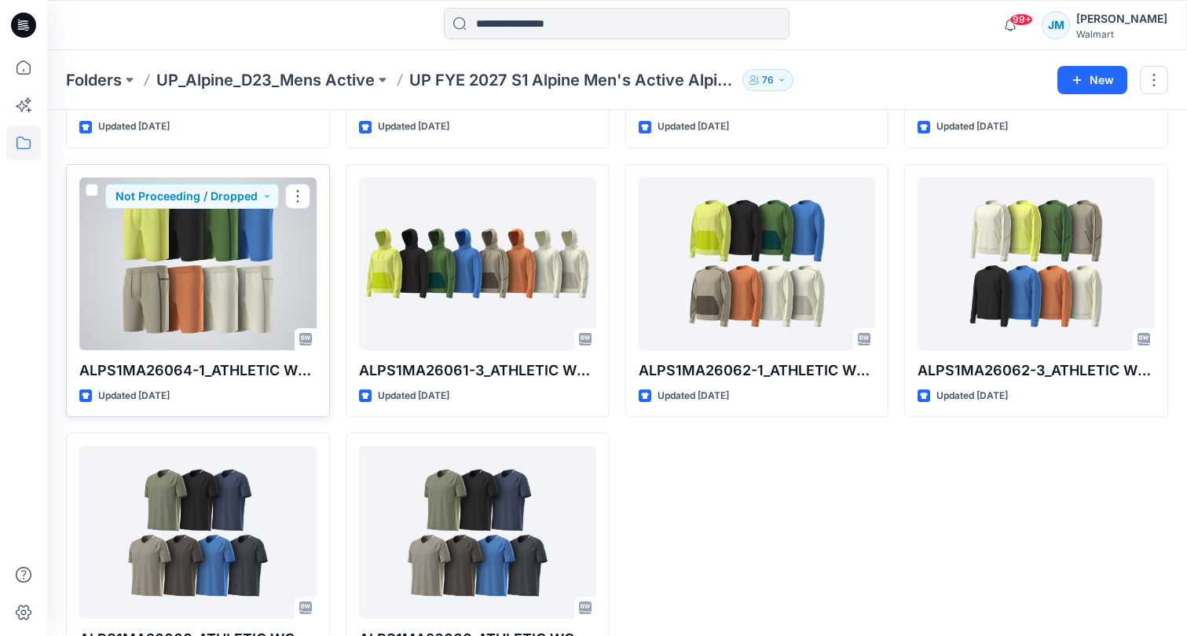
click at [226, 360] on p "ALPS1MA26064-1_ATHLETIC WORKS TEXTURED MIX MEDIA SHORT" at bounding box center [197, 371] width 237 height 22
click at [225, 295] on div at bounding box center [197, 264] width 237 height 173
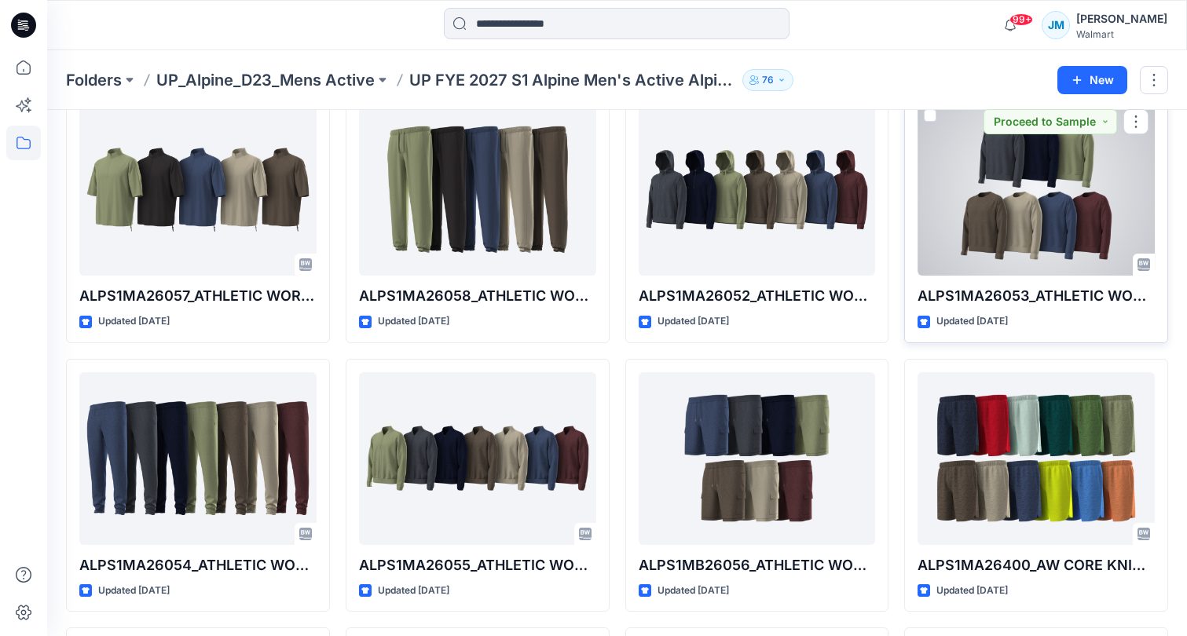
scroll to position [1659, 0]
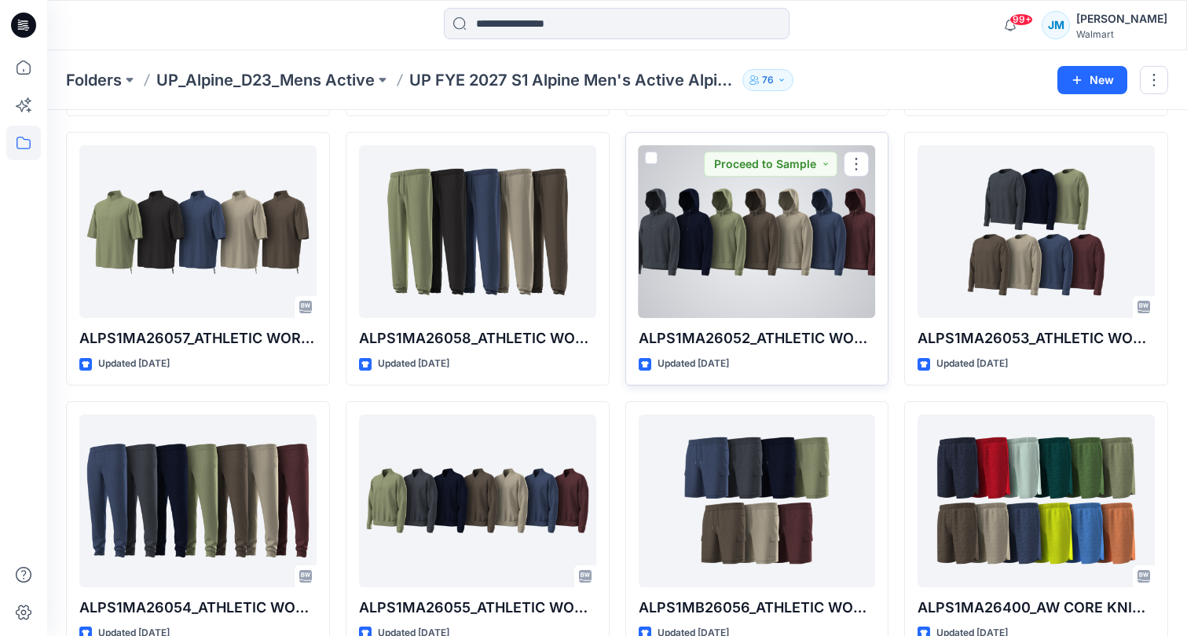
click at [809, 276] on div at bounding box center [757, 231] width 237 height 173
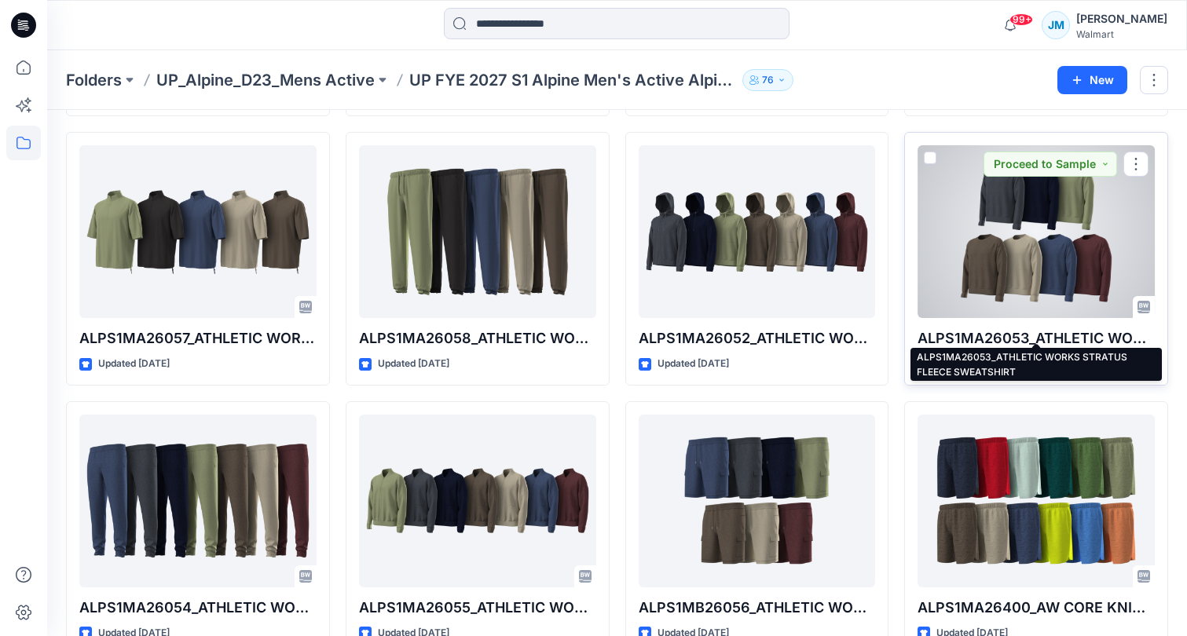
click at [1040, 334] on p "ALPS1MA26053_ATHLETIC WORKS STRATUS FLEECE SWEATSHIRT" at bounding box center [1036, 339] width 237 height 22
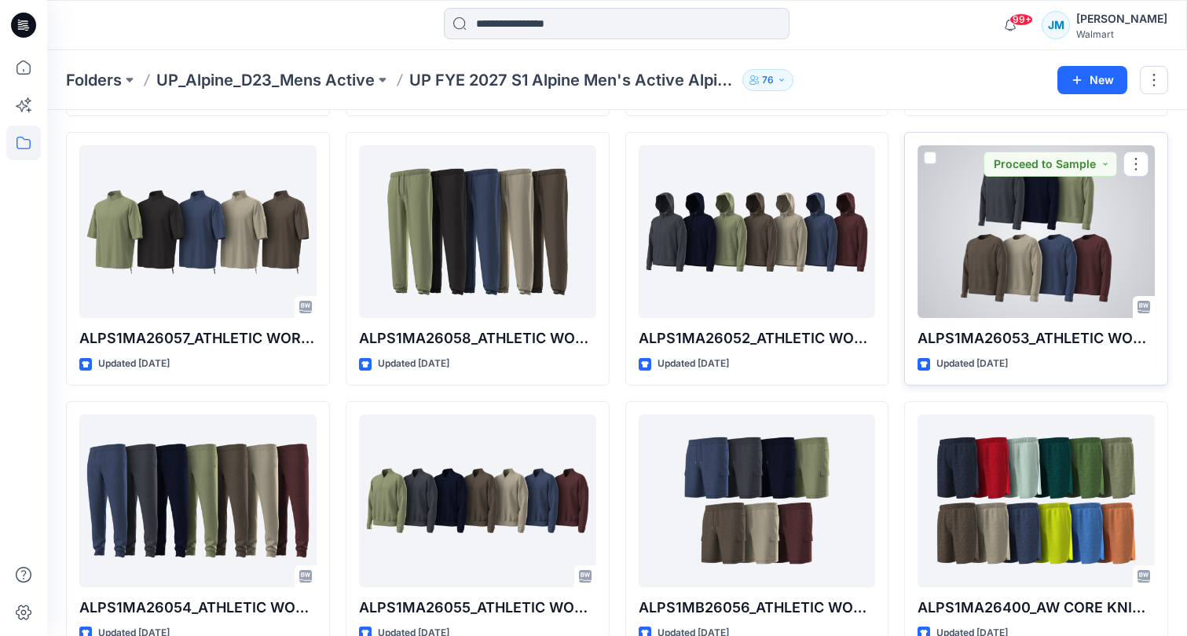
click at [1022, 256] on div at bounding box center [1036, 231] width 237 height 173
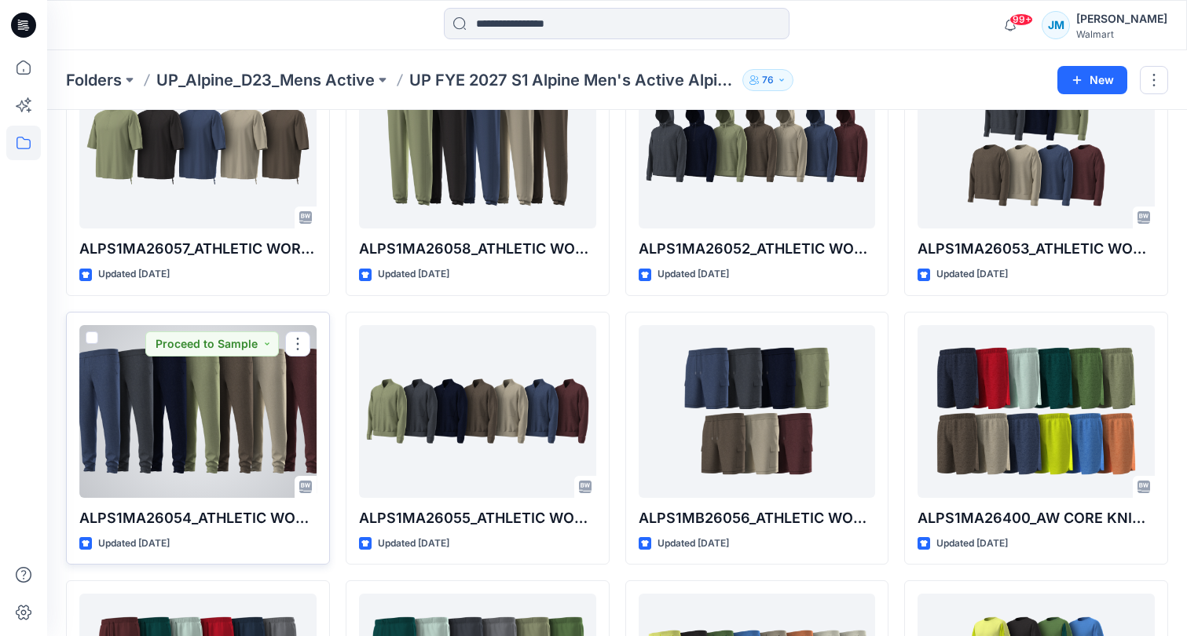
scroll to position [1770, 0]
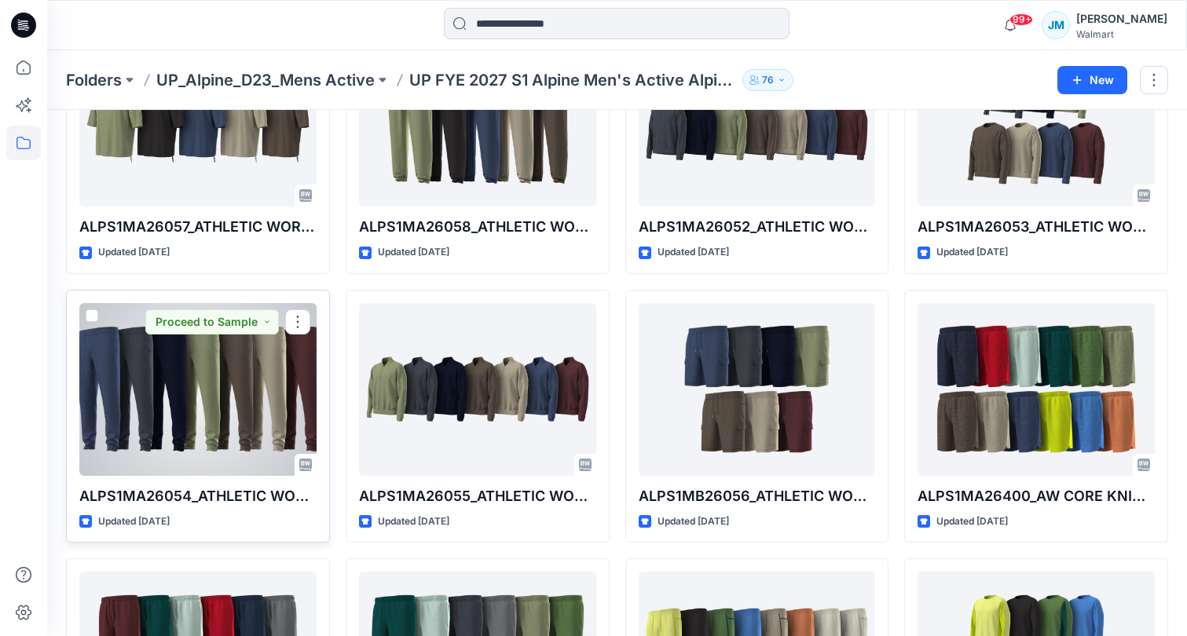
click at [236, 430] on div at bounding box center [197, 389] width 237 height 173
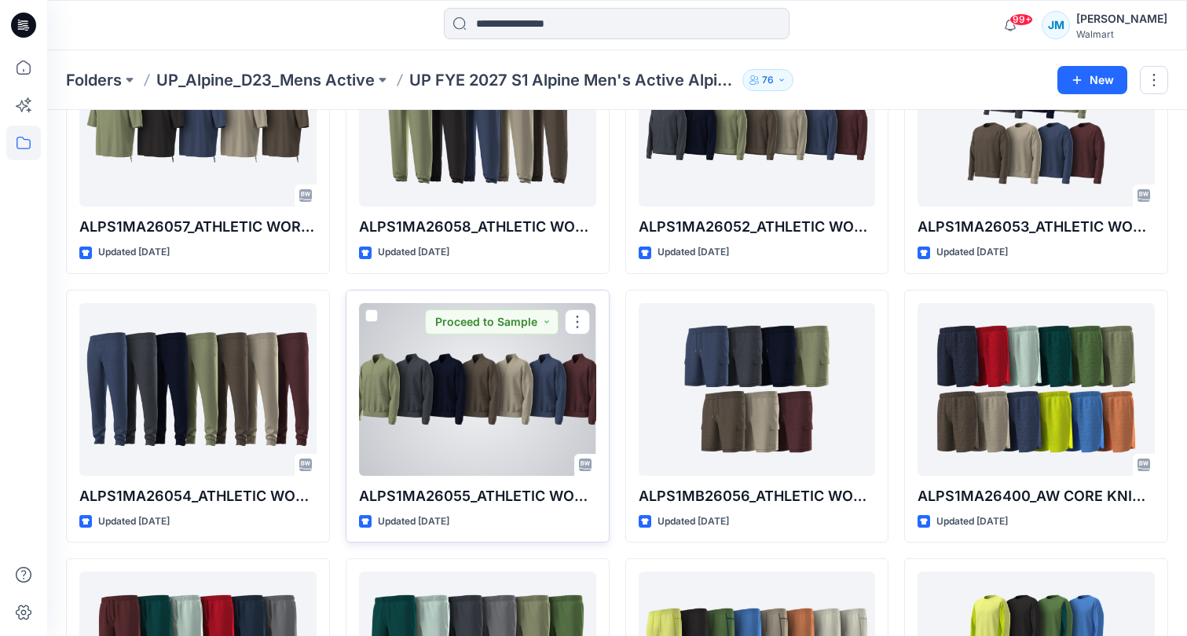
click at [502, 388] on div at bounding box center [477, 389] width 237 height 173
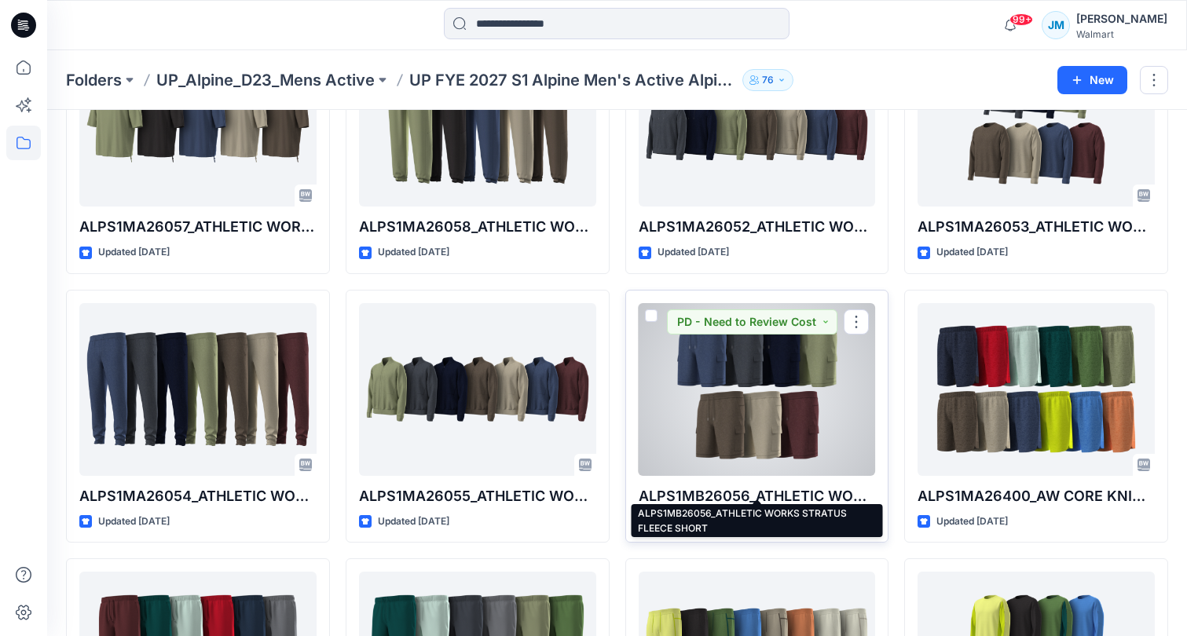
click at [776, 491] on p "ALPS1MB26056_ATHLETIC WORKS STRATUS FLEECE SHORT" at bounding box center [757, 497] width 237 height 22
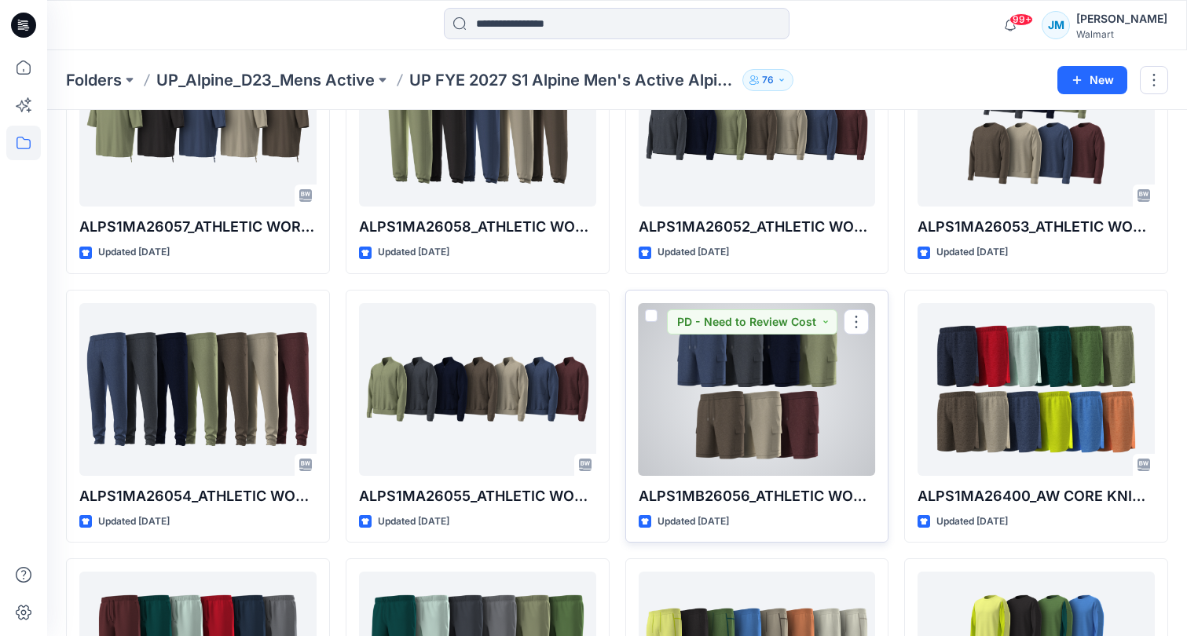
click at [782, 444] on div at bounding box center [757, 389] width 237 height 173
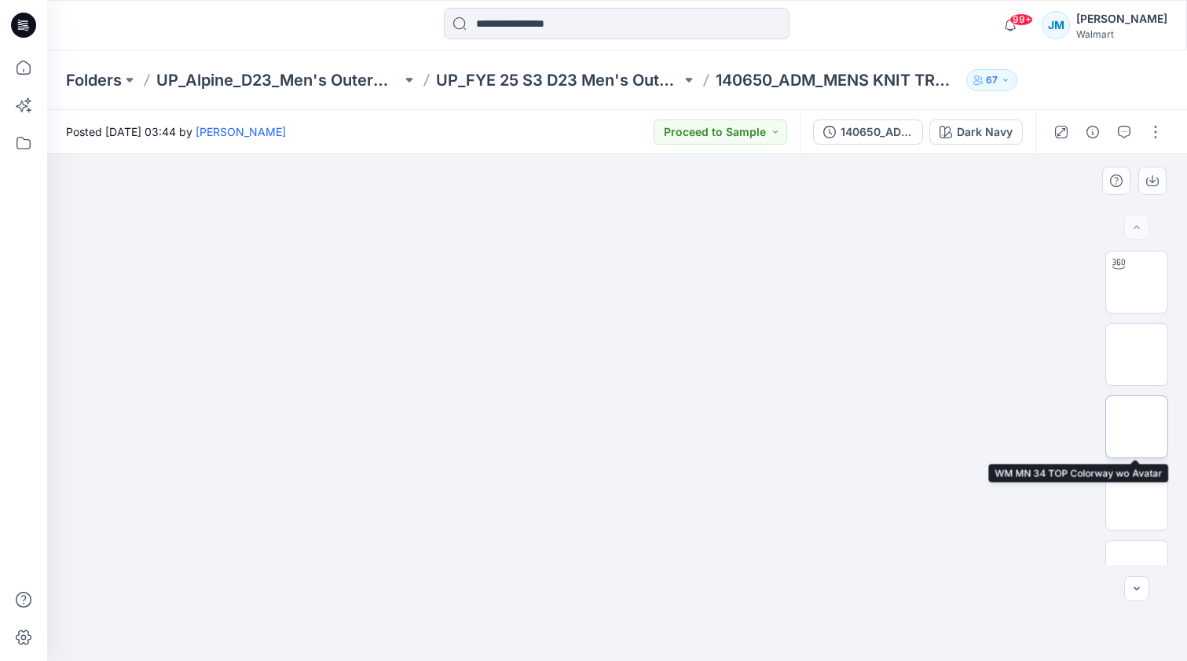
click at [1137, 427] on img at bounding box center [1137, 427] width 0 height 0
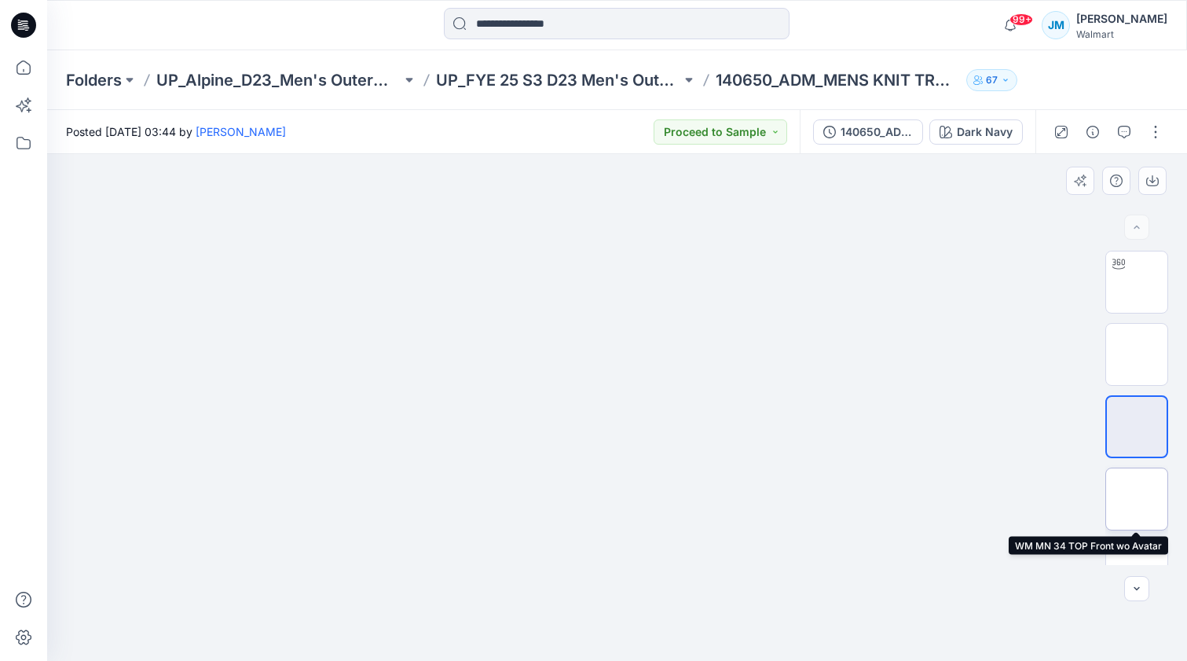
click at [1137, 499] on img at bounding box center [1137, 499] width 0 height 0
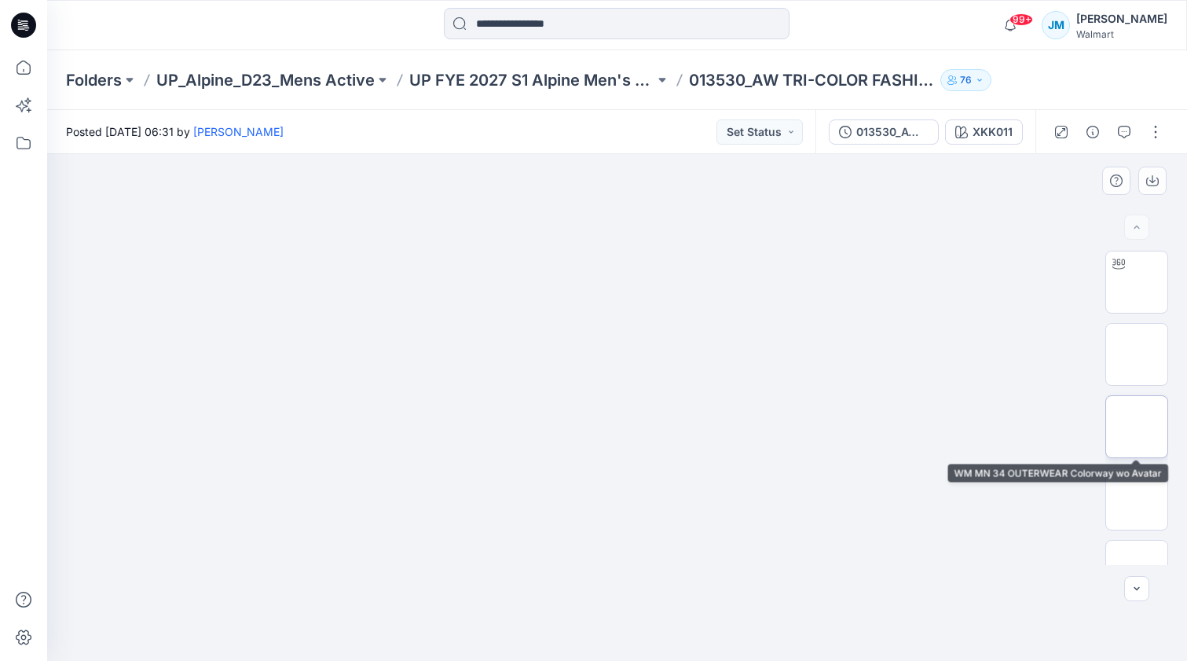
click at [1137, 427] on img at bounding box center [1137, 427] width 0 height 0
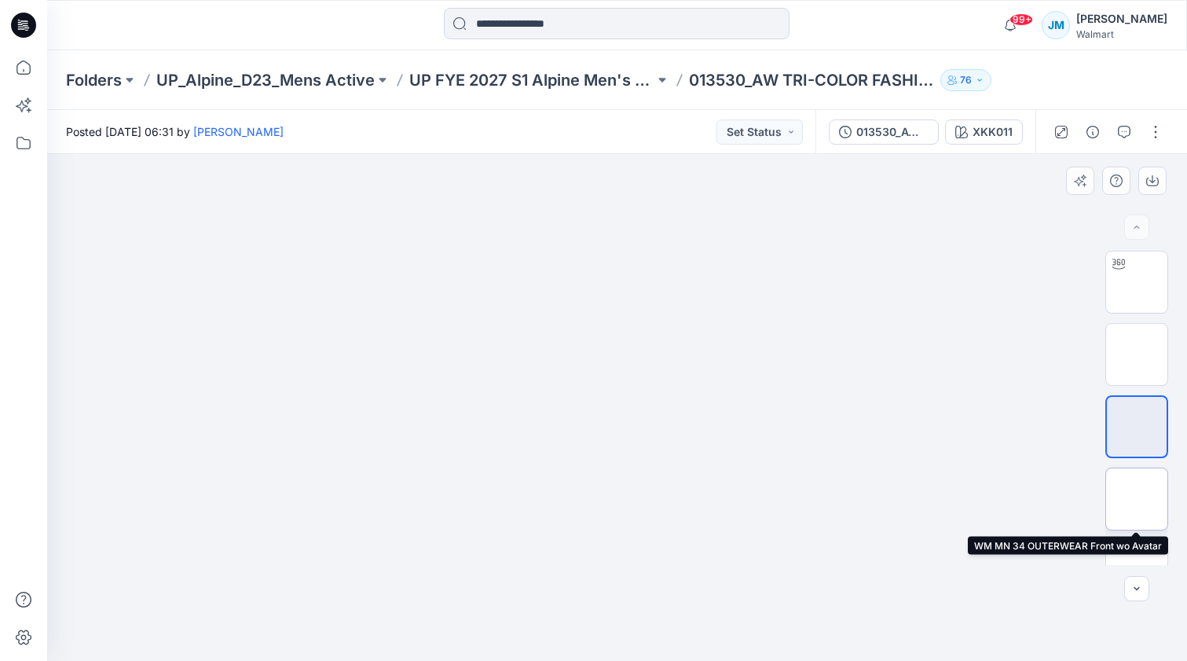
click at [1137, 499] on img at bounding box center [1137, 499] width 0 height 0
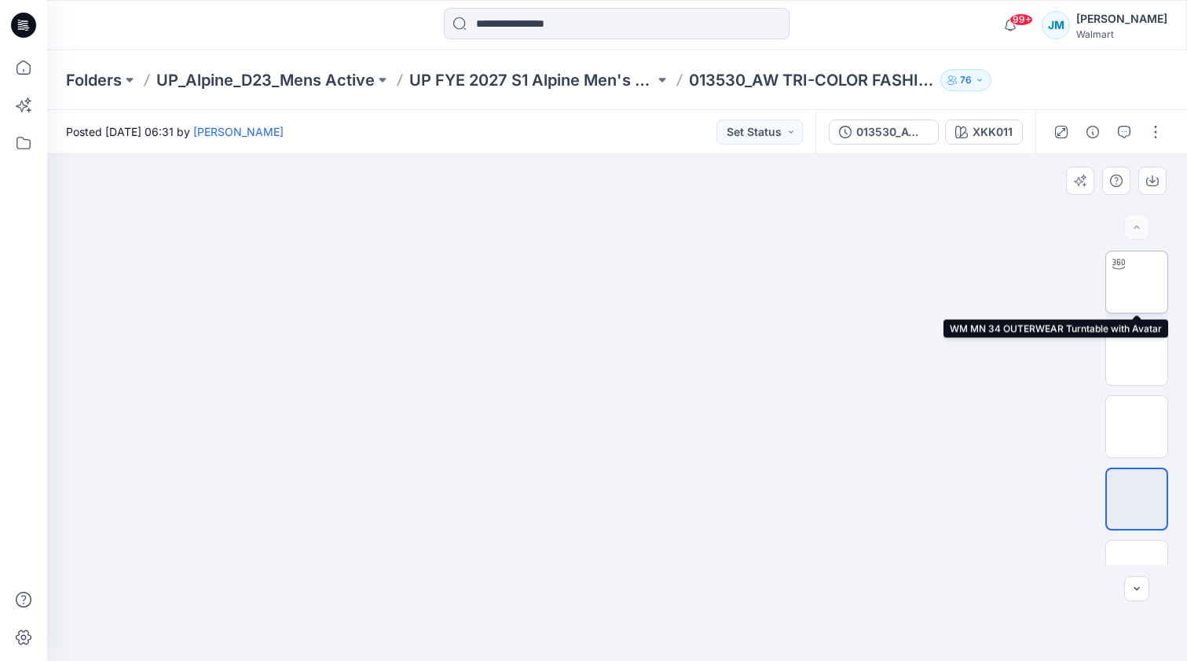
click at [1137, 282] on img at bounding box center [1137, 282] width 0 height 0
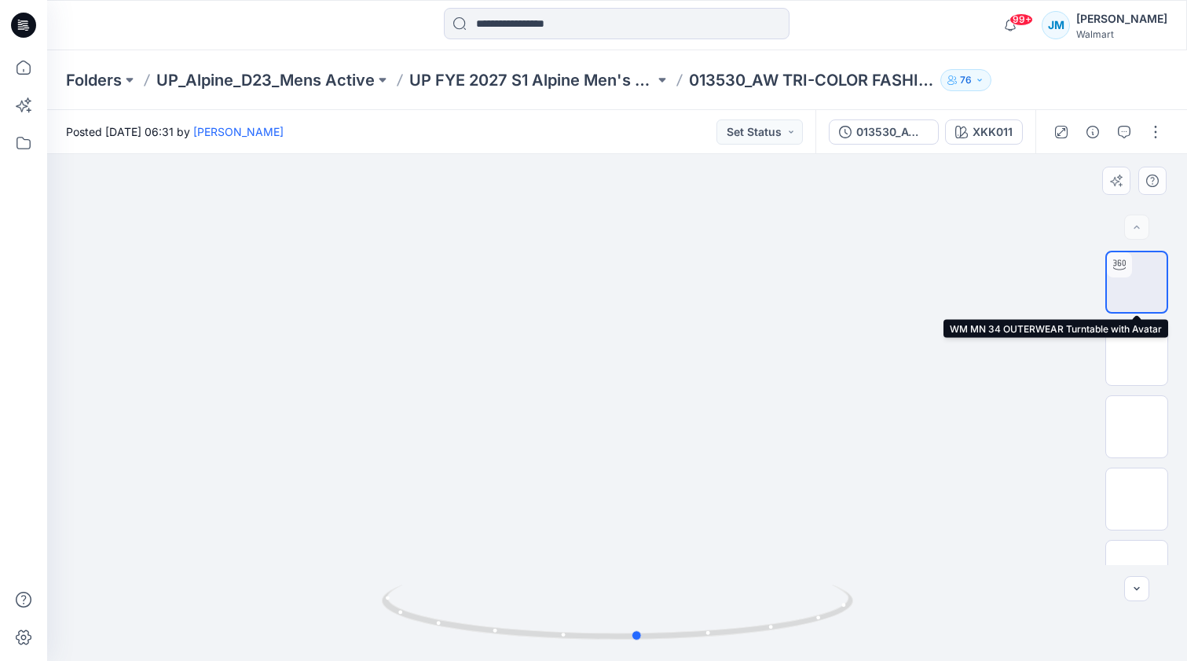
drag, startPoint x: 640, startPoint y: 375, endPoint x: 1132, endPoint y: 288, distance: 499.4
click at [1132, 288] on div "BW XKK011 Loading... Material Properties Loading..." at bounding box center [617, 407] width 1140 height 507
